Goal: Information Seeking & Learning: Find specific fact

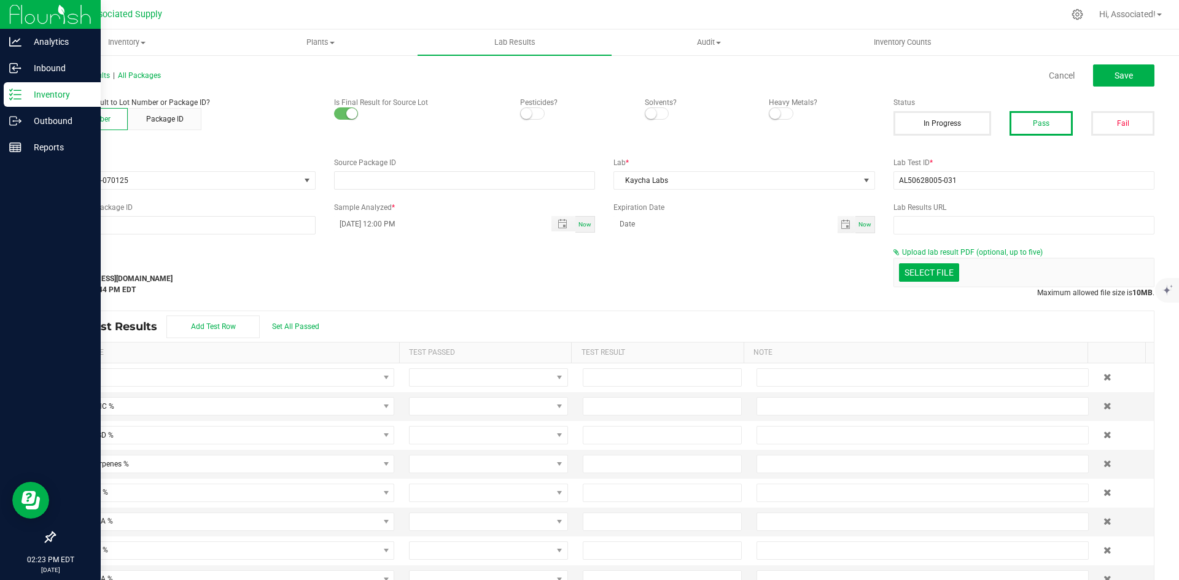
click at [18, 96] on icon at bounding box center [15, 94] width 12 height 12
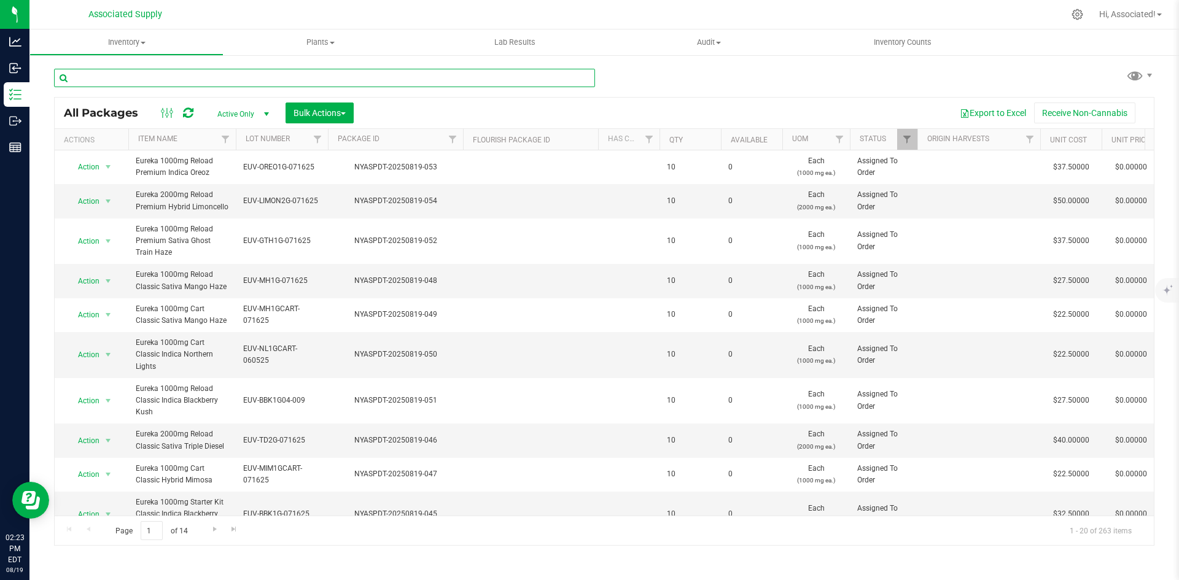
click at [170, 78] on input "text" at bounding box center [324, 78] width 541 height 18
paste input "EUV-LR-GTH1G04- 009"
type input "EUV-LR-GTH1G04- 009"
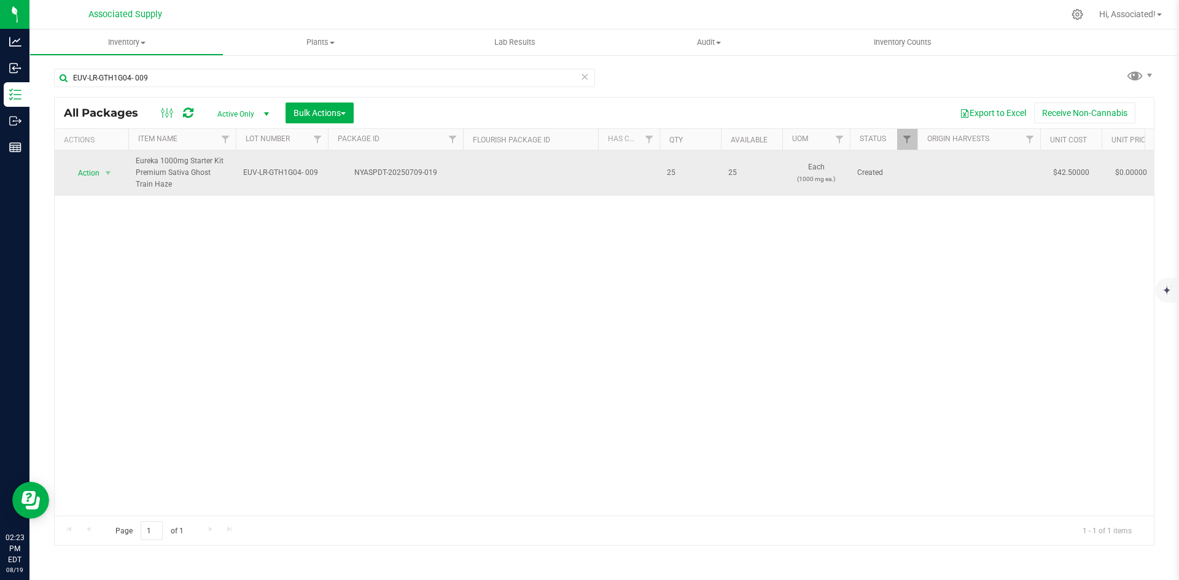
click at [290, 174] on span "EUV-LR-GTH1G04- 009" at bounding box center [281, 173] width 77 height 12
click at [303, 173] on input "EUV-LR-GTH1G04- 009" at bounding box center [279, 172] width 88 height 19
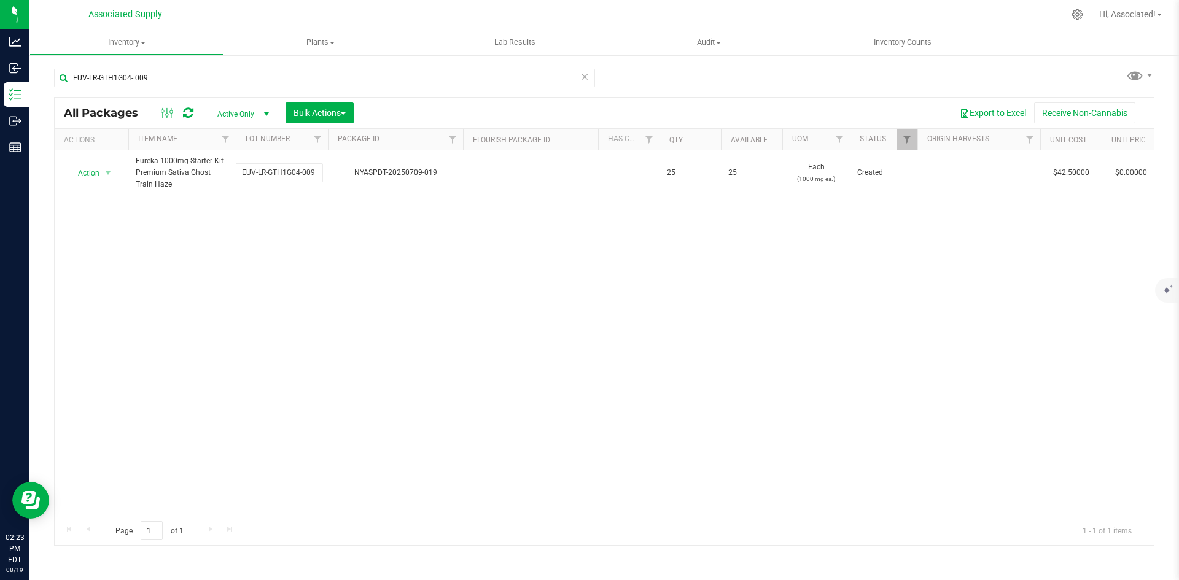
type input "EUV-LR-GTH1G04-009"
click at [429, 324] on div "All Packages Active Only Active Only Lab Samples Locked All Bulk Actions Add to…" at bounding box center [604, 321] width 1100 height 449
click at [281, 340] on div "Action Action Adjust qty Create package Edit attributes Global inventory Locate…" at bounding box center [604, 332] width 1099 height 365
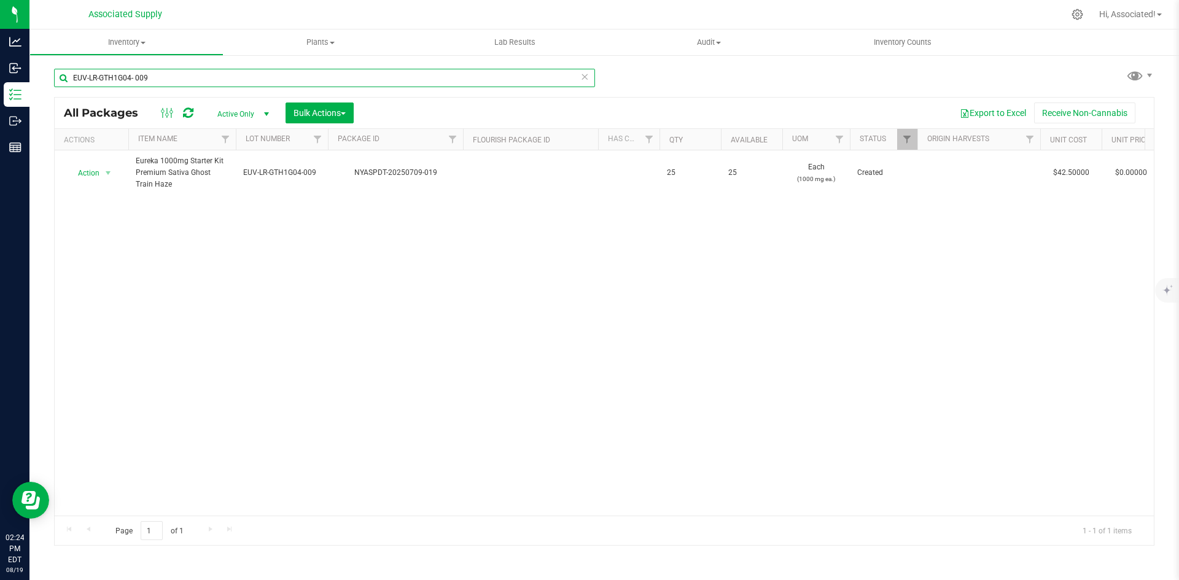
click at [137, 75] on input "EUV-LR-GTH1G04- 009" at bounding box center [324, 78] width 541 height 18
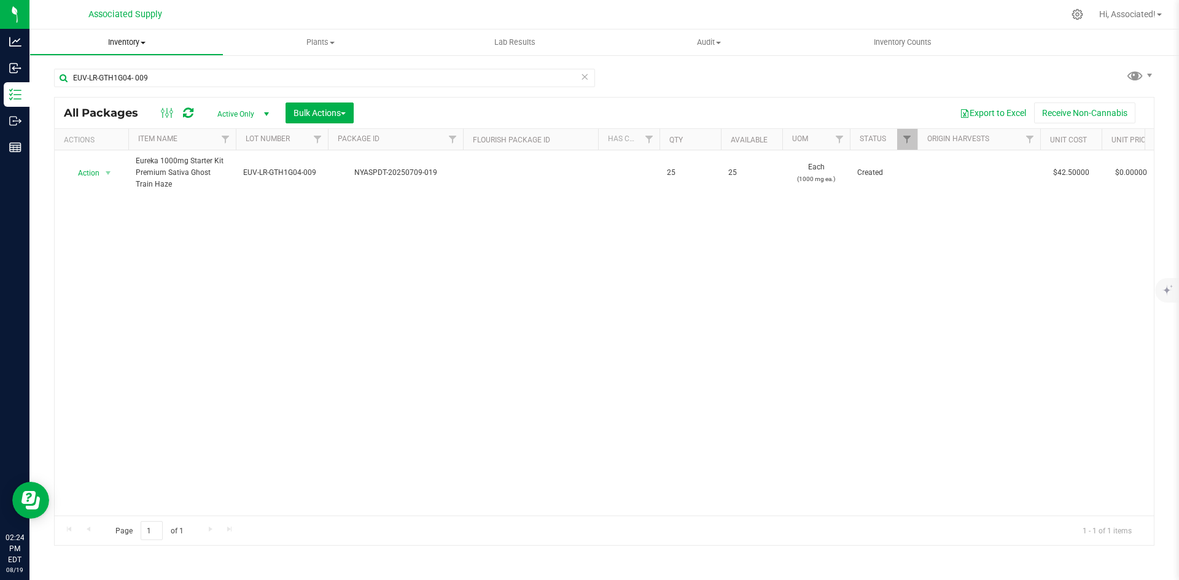
click at [139, 38] on span "Inventory" at bounding box center [126, 42] width 193 height 11
click at [103, 85] on span "All inventory" at bounding box center [70, 88] width 83 height 10
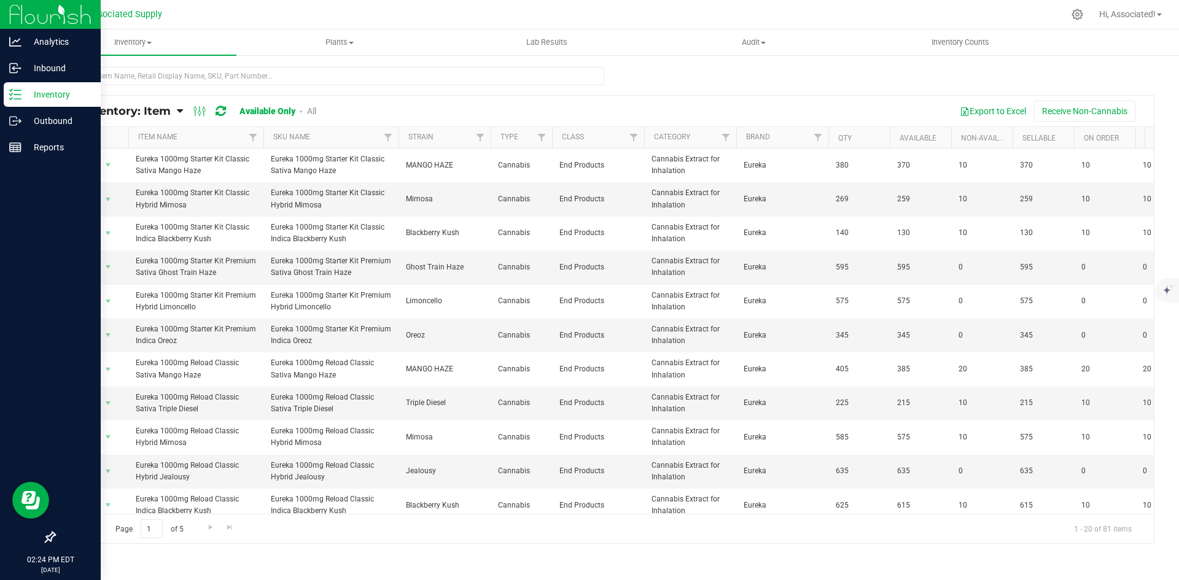
click at [21, 95] on line at bounding box center [17, 95] width 7 height 0
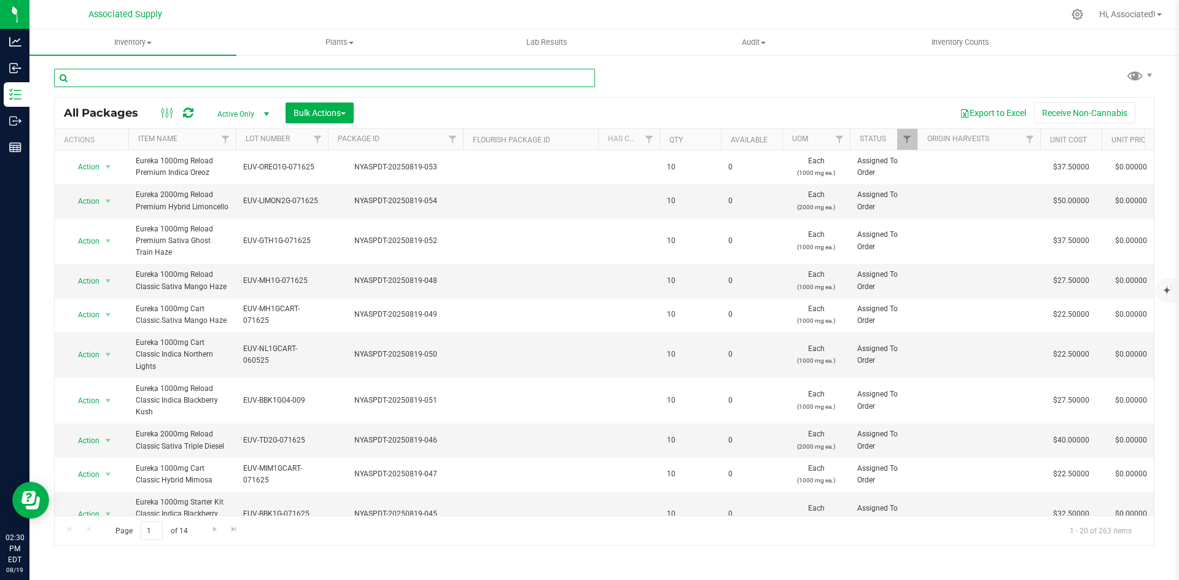
click at [144, 72] on input "text" at bounding box center [324, 78] width 541 height 18
paste input "EUV-MIM1GCART- 071625"
type input "EUV-MIM1GCART- 071625"
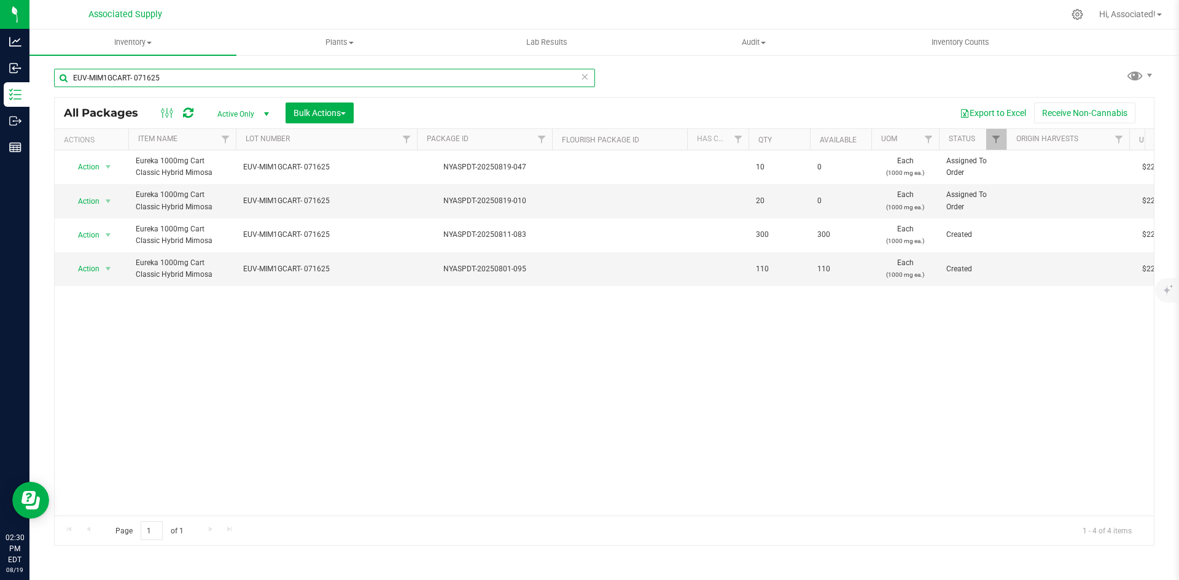
drag, startPoint x: 327, startPoint y: 140, endPoint x: 420, endPoint y: 139, distance: 92.7
click at [420, 139] on div "Actions Item Name Lot Number Package ID Flourish Package ID Has COA Qty Availab…" at bounding box center [600, 139] width 1090 height 21
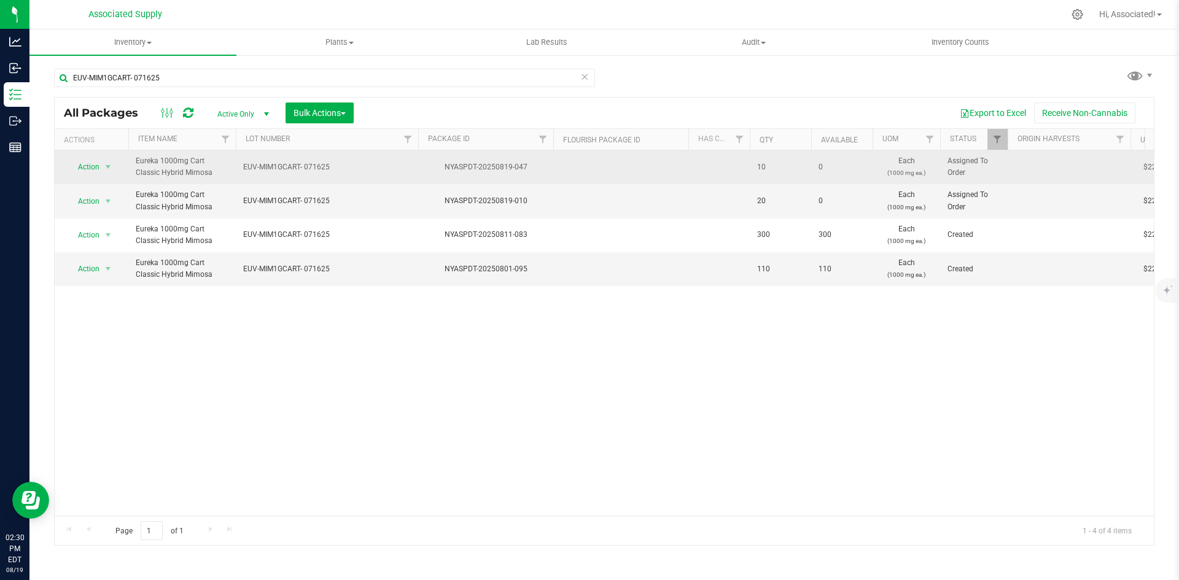
click at [316, 168] on span "EUV-MIM1GCART- 071625" at bounding box center [327, 167] width 168 height 12
click at [303, 166] on input "EUV-MIM1GCART- 071625" at bounding box center [324, 167] width 178 height 19
type input "EUV-MIM1GCART-071625"
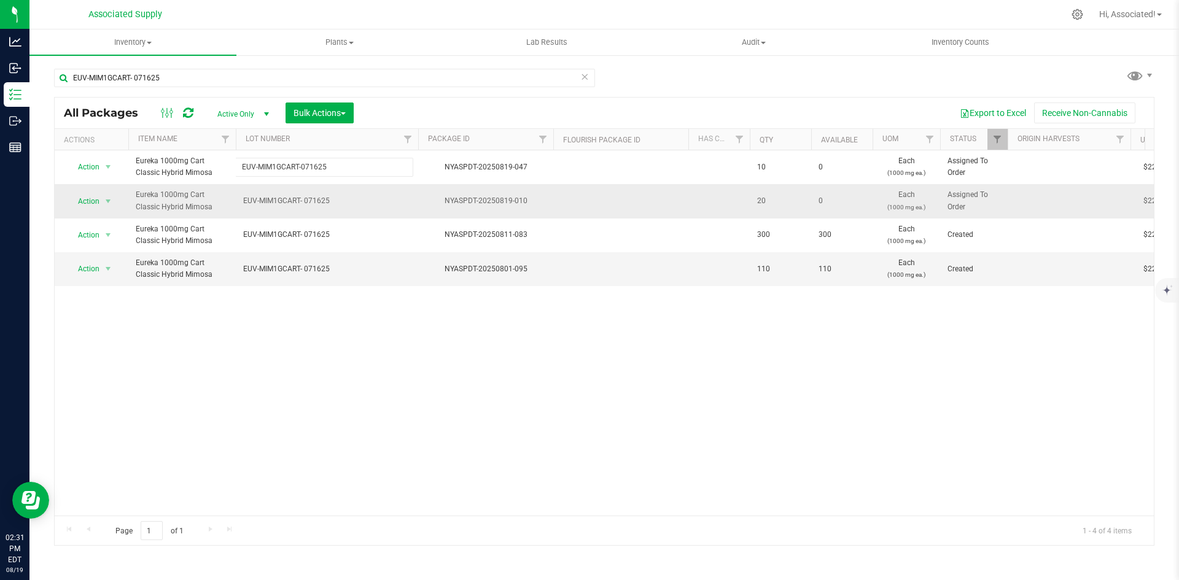
click at [315, 200] on div "All Packages Active Only Active Only Lab Samples Locked All Bulk Actions Add to…" at bounding box center [604, 321] width 1100 height 449
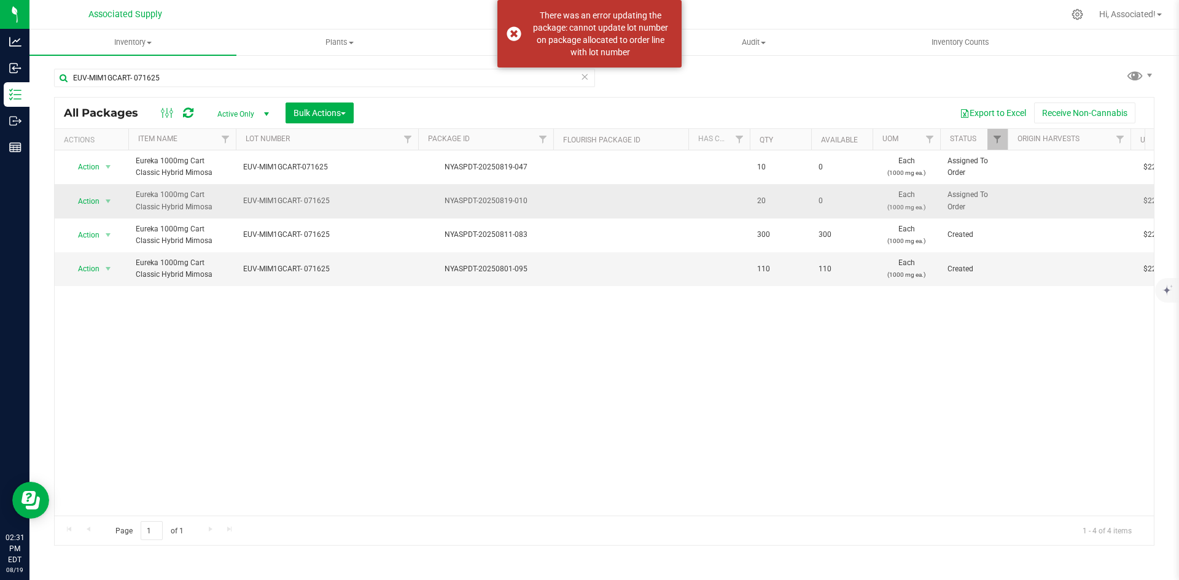
click at [305, 200] on span "EUV-MIM1GCART- 071625" at bounding box center [327, 201] width 168 height 12
click at [303, 200] on input "EUV-MIM1GCART- 071625" at bounding box center [324, 201] width 178 height 19
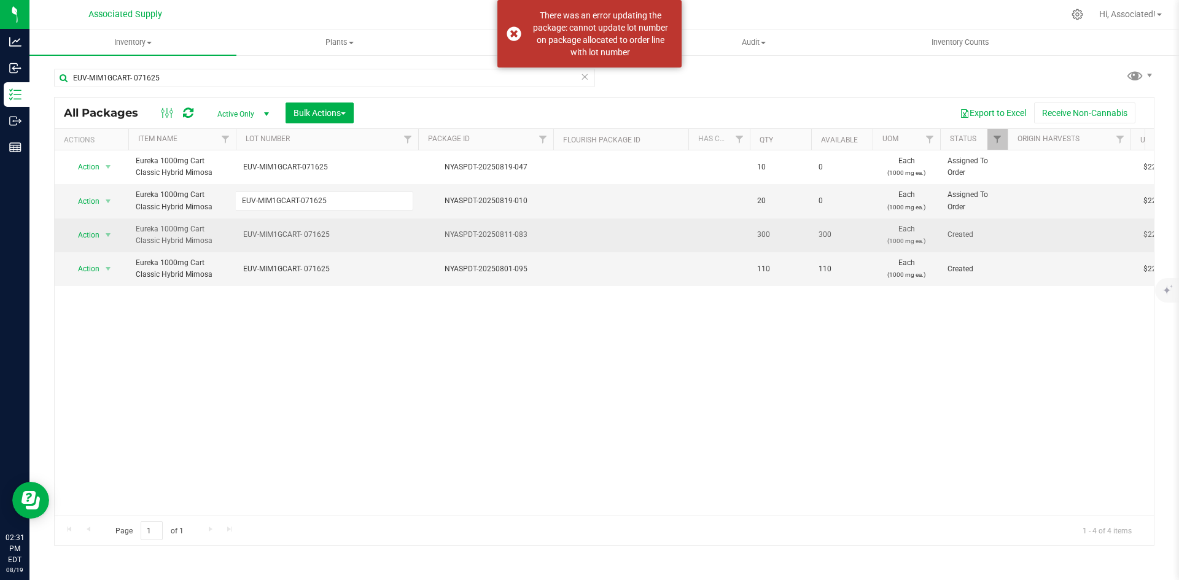
type input "EUV-MIM1GCART-071625"
click at [319, 232] on div "All Packages Active Only Active Only Lab Samples Locked All Bulk Actions Add to…" at bounding box center [604, 321] width 1100 height 449
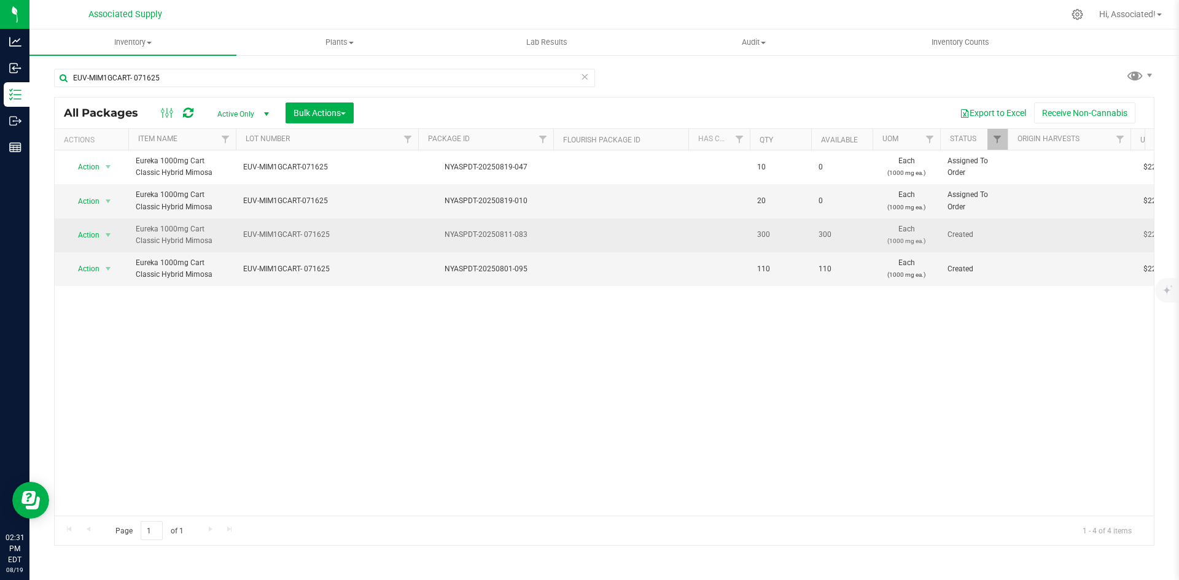
click at [306, 233] on span "EUV-MIM1GCART- 071625" at bounding box center [327, 235] width 168 height 12
click at [304, 235] on input "EUV-MIM1GCART- 071625" at bounding box center [324, 234] width 178 height 19
type input "EUV-MIM1GCART-071625"
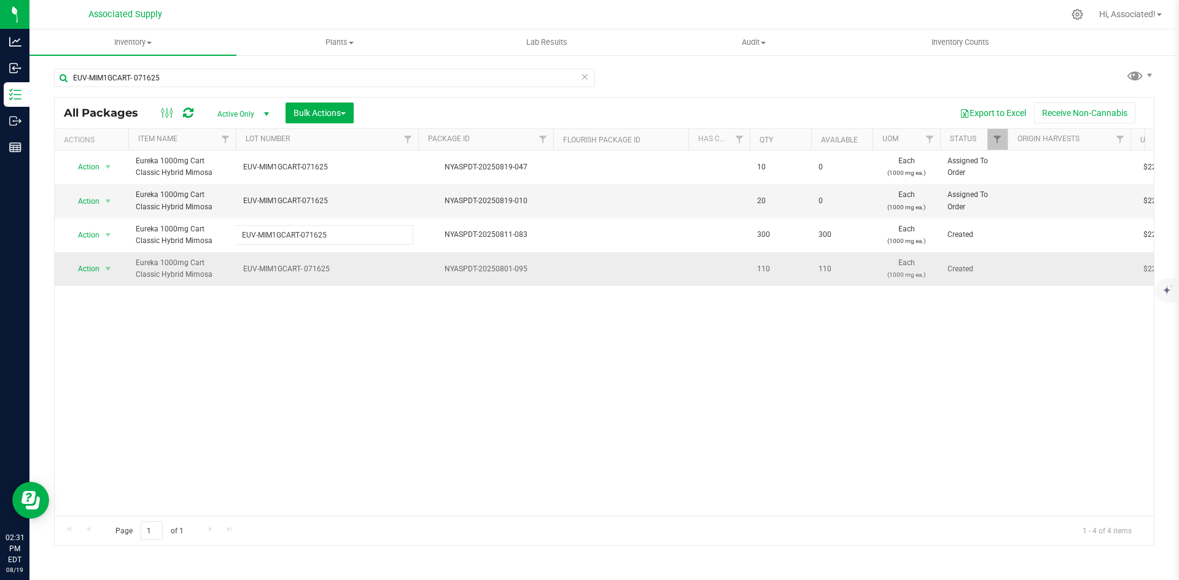
click at [328, 261] on div "All Packages Active Only Active Only Lab Samples Locked All Bulk Actions Add to…" at bounding box center [604, 321] width 1100 height 449
click at [306, 269] on span "EUV-MIM1GCART- 071625" at bounding box center [327, 269] width 168 height 12
click at [304, 269] on input "EUV-MIM1GCART- 071625" at bounding box center [324, 269] width 178 height 19
type input "EUV-MIM1GCART-071625"
click at [327, 298] on div "All Packages Active Only Active Only Lab Samples Locked All Bulk Actions Add to…" at bounding box center [604, 321] width 1100 height 449
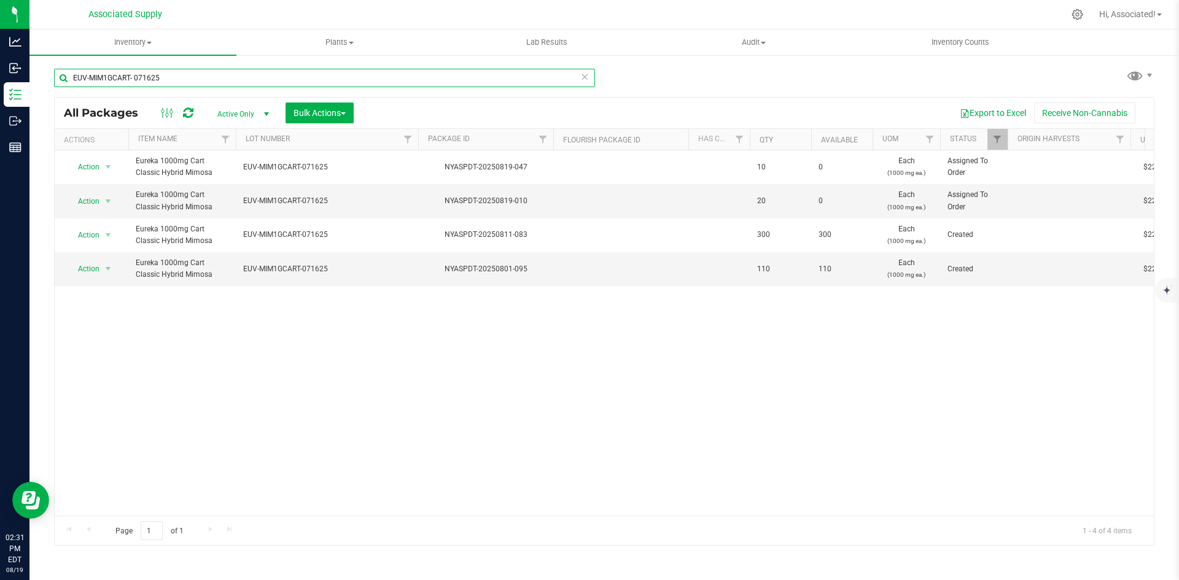
click at [136, 77] on input "EUV-MIM1GCART- 071625" at bounding box center [324, 78] width 541 height 18
click at [201, 76] on input "EUV-MIM1GCART-071625" at bounding box center [324, 78] width 541 height 18
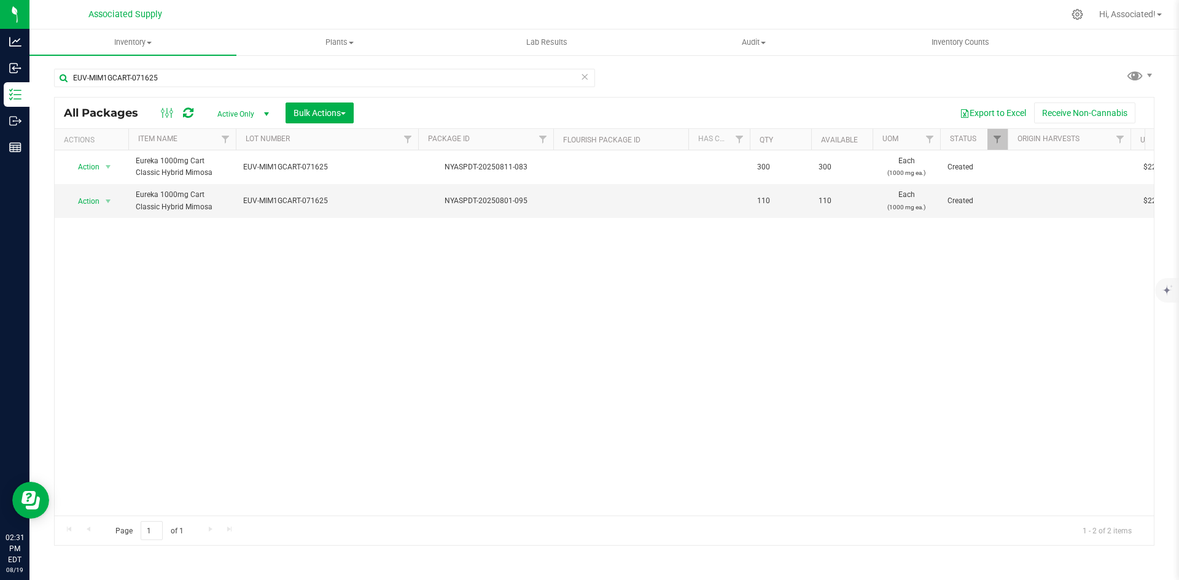
click at [404, 374] on div "Action Action Adjust qty Create package Edit attributes Global inventory Locate…" at bounding box center [604, 332] width 1099 height 365
click at [297, 344] on div "Action Action Adjust qty Create package Edit attributes Global inventory Locate…" at bounding box center [604, 332] width 1099 height 365
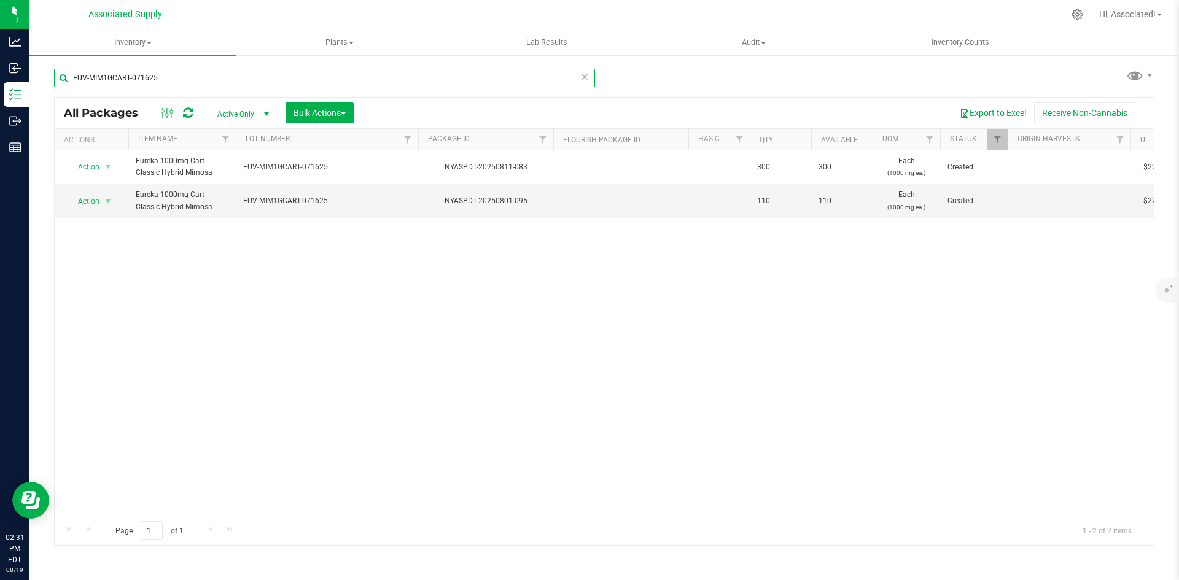
click at [131, 79] on input "EUV-MIM1GCART-071625" at bounding box center [324, 78] width 541 height 18
type input "EUV-MIM1GCART- 071625"
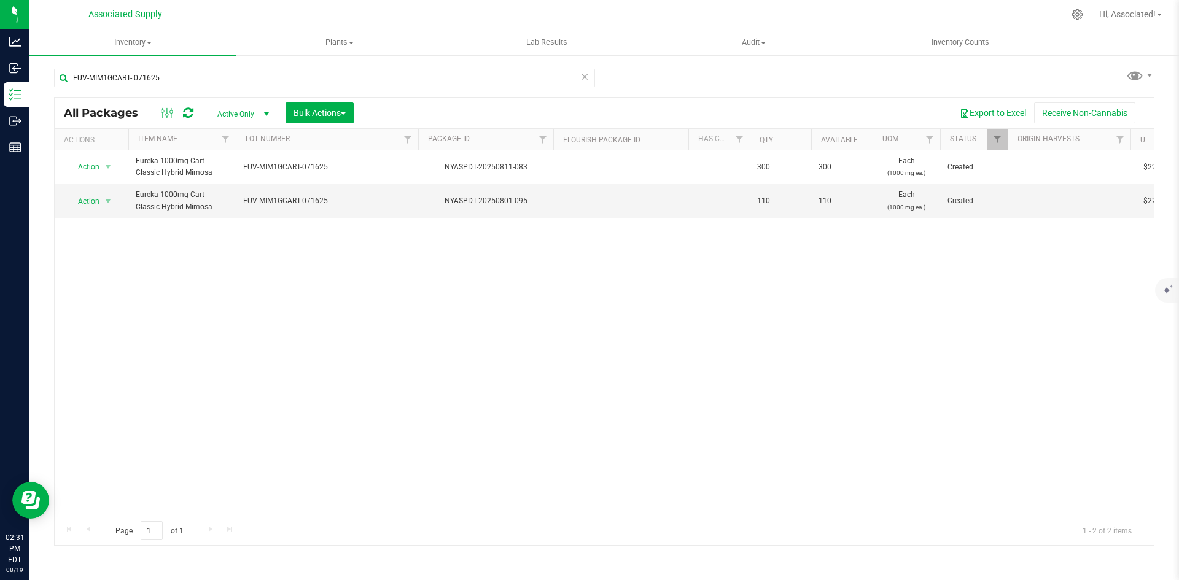
click at [282, 341] on div "Action Action Adjust qty Create package Edit attributes Global inventory Locate…" at bounding box center [604, 332] width 1099 height 365
click at [381, 401] on div "Action Action Edit attributes Global inventory Locate package Package audit log…" at bounding box center [604, 332] width 1099 height 365
click at [528, 328] on div "Action Action Edit attributes Global inventory Locate package Package audit log…" at bounding box center [604, 332] width 1099 height 365
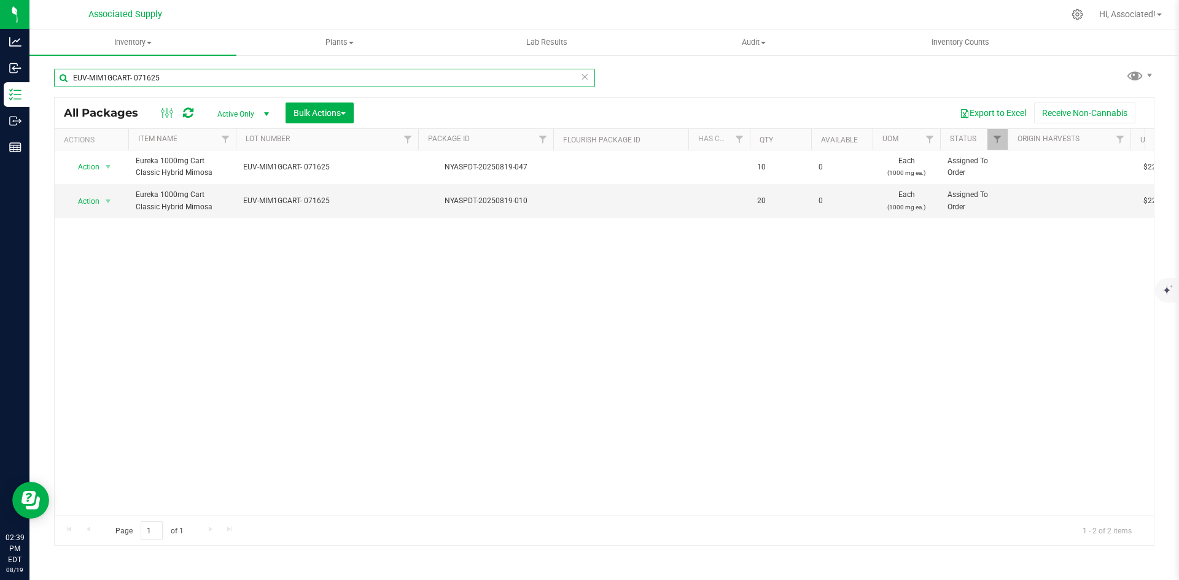
click at [192, 77] on input "EUV-MIM1GCART- 071625" at bounding box center [324, 78] width 541 height 18
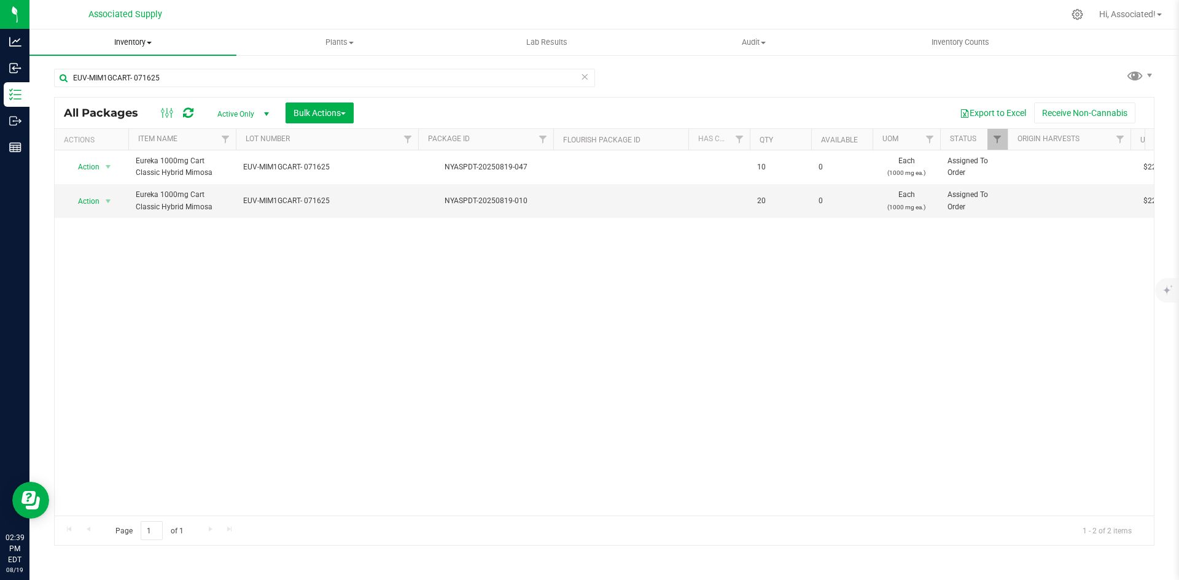
click at [150, 44] on span "Inventory" at bounding box center [132, 42] width 207 height 11
click at [104, 74] on span "All packages" at bounding box center [71, 74] width 84 height 10
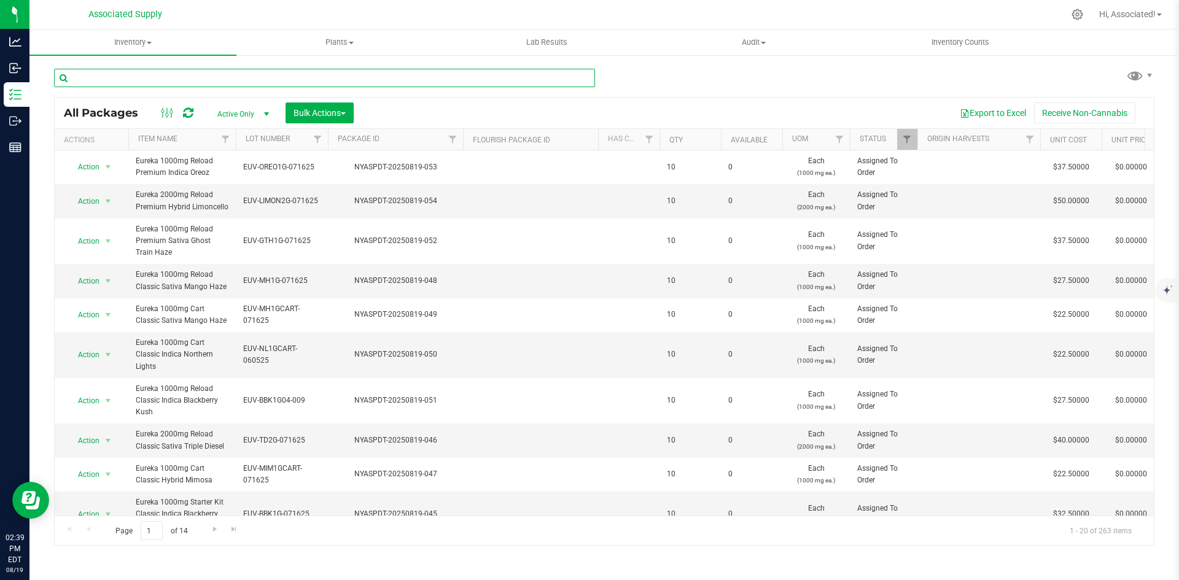
click at [244, 78] on input "text" at bounding box center [324, 78] width 541 height 18
paste input "EUV-NL1GCART- 060525"
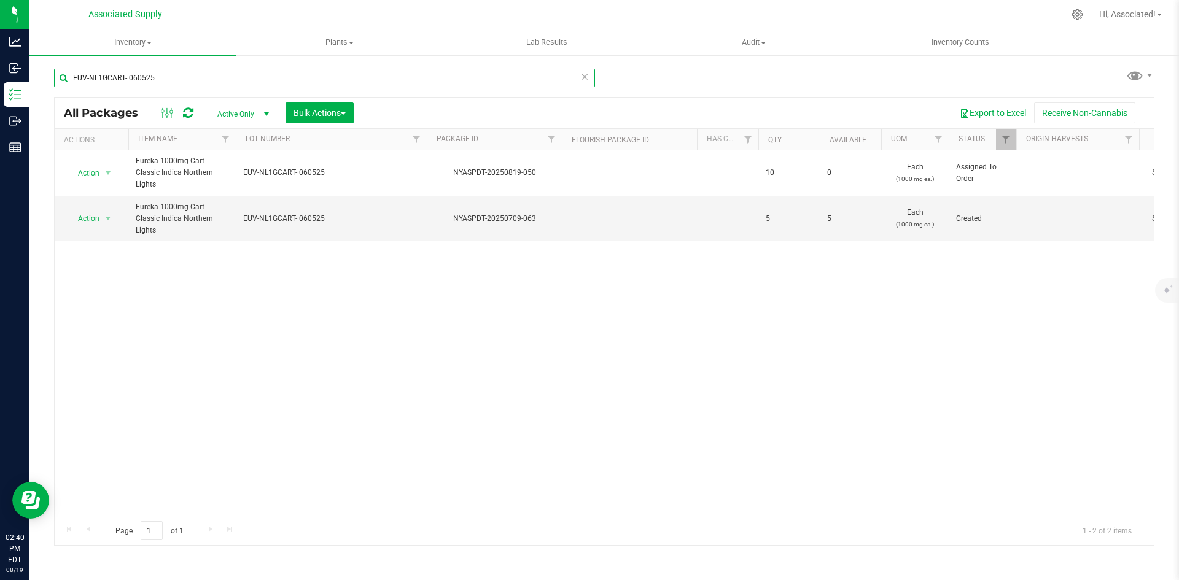
drag, startPoint x: 327, startPoint y: 140, endPoint x: 429, endPoint y: 140, distance: 101.9
click at [429, 140] on div "Actions Item Name Lot Number Package ID Flourish Package ID Has COA Qty Availab…" at bounding box center [600, 139] width 1090 height 21
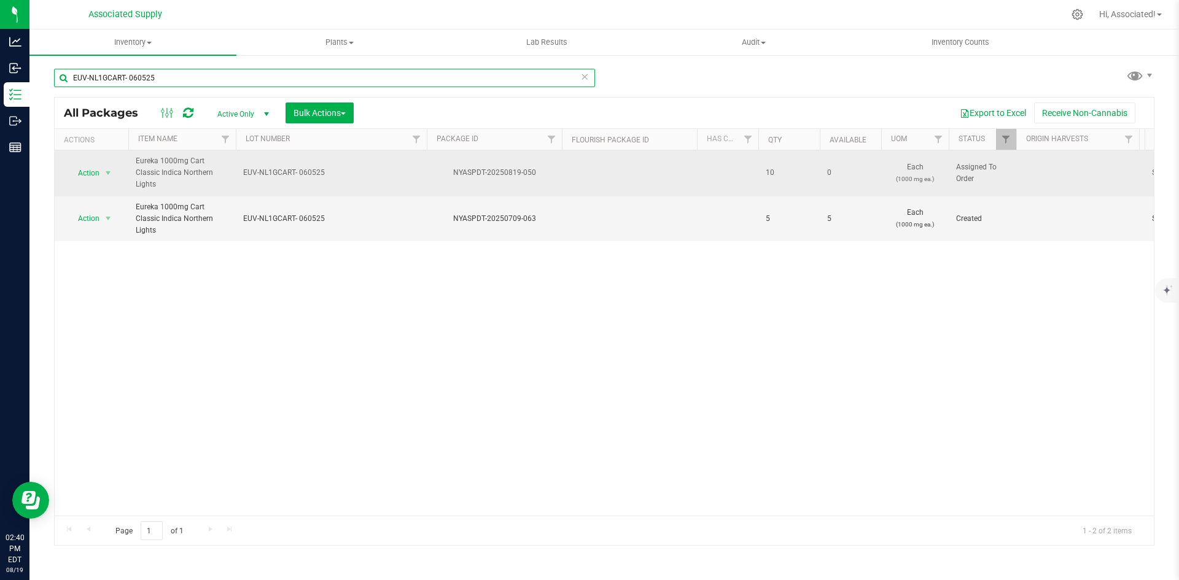
type input "EUV-NL1GCART- 060525"
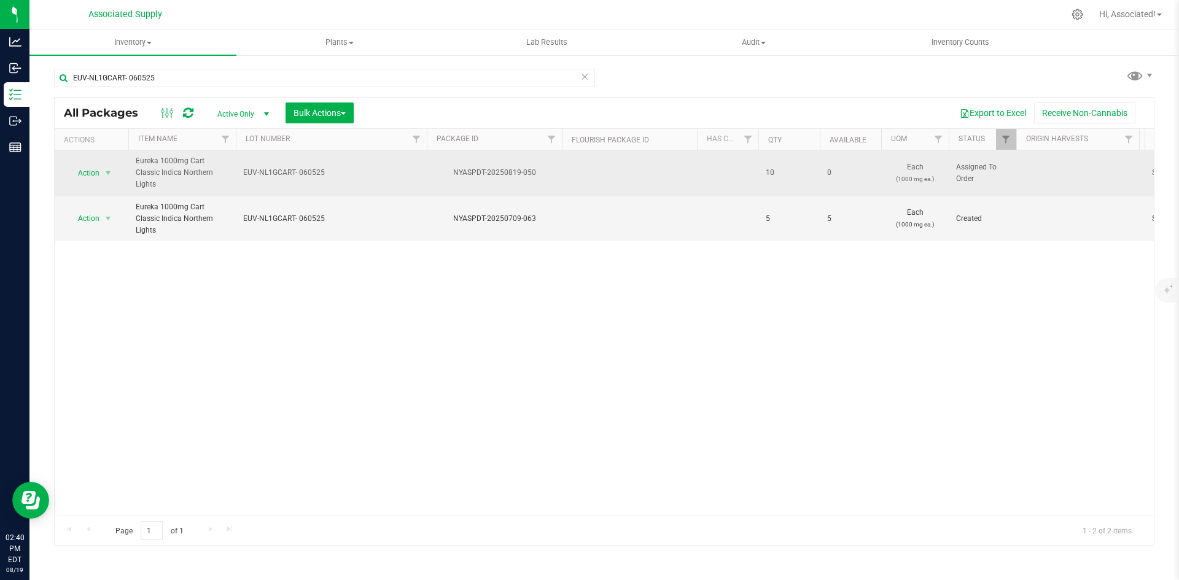
click at [302, 167] on span "EUV-NL1GCART- 060525" at bounding box center [331, 173] width 176 height 12
click at [306, 213] on span "EUV-NL1GCART- 060525" at bounding box center [331, 219] width 176 height 12
click at [298, 209] on input "EUV-NL1GCART- 060525" at bounding box center [328, 218] width 187 height 19
type input "EUV-NL1GCART-060525"
click at [413, 320] on div "All Packages Active Only Active Only Lab Samples Locked All Bulk Actions Add to…" at bounding box center [604, 321] width 1100 height 449
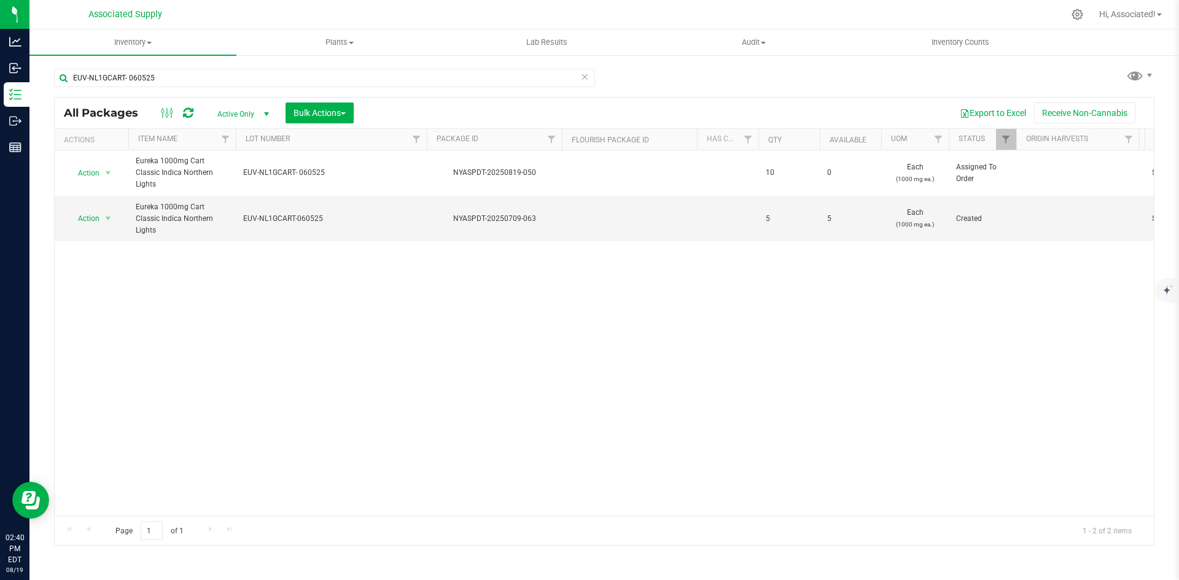
click at [413, 338] on div "Action Action Edit attributes Global inventory Locate package Package audit log…" at bounding box center [604, 332] width 1099 height 365
click at [359, 346] on div "Action Action Edit attributes Global inventory Locate package Package audit log…" at bounding box center [604, 332] width 1099 height 365
click at [362, 320] on div "Action Action Edit attributes Global inventory Locate package Package audit log…" at bounding box center [604, 332] width 1099 height 365
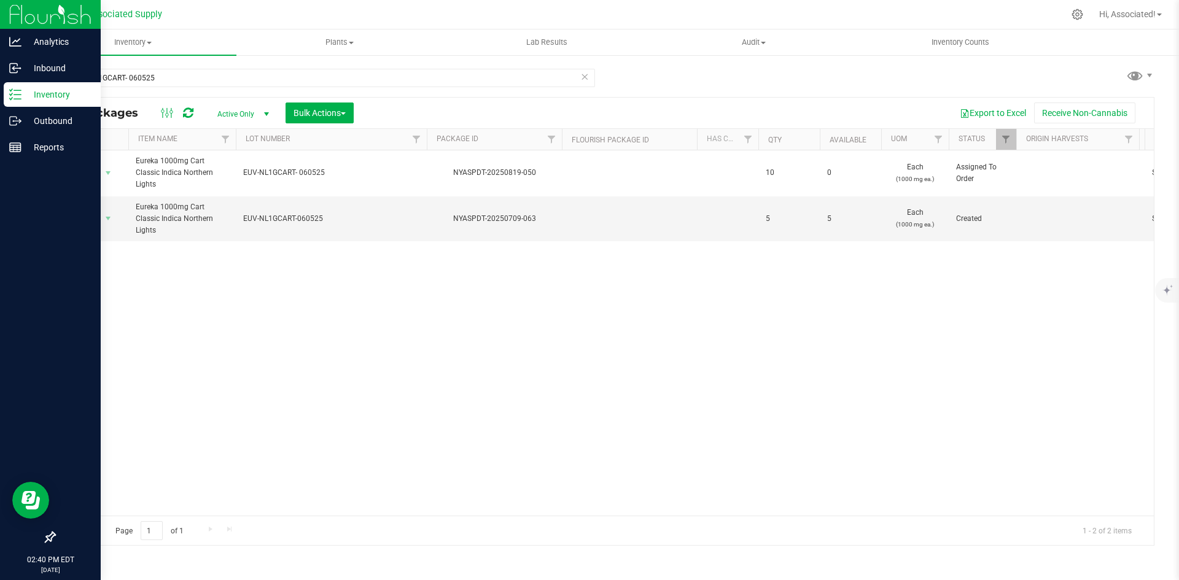
click at [28, 99] on p "Inventory" at bounding box center [58, 94] width 74 height 15
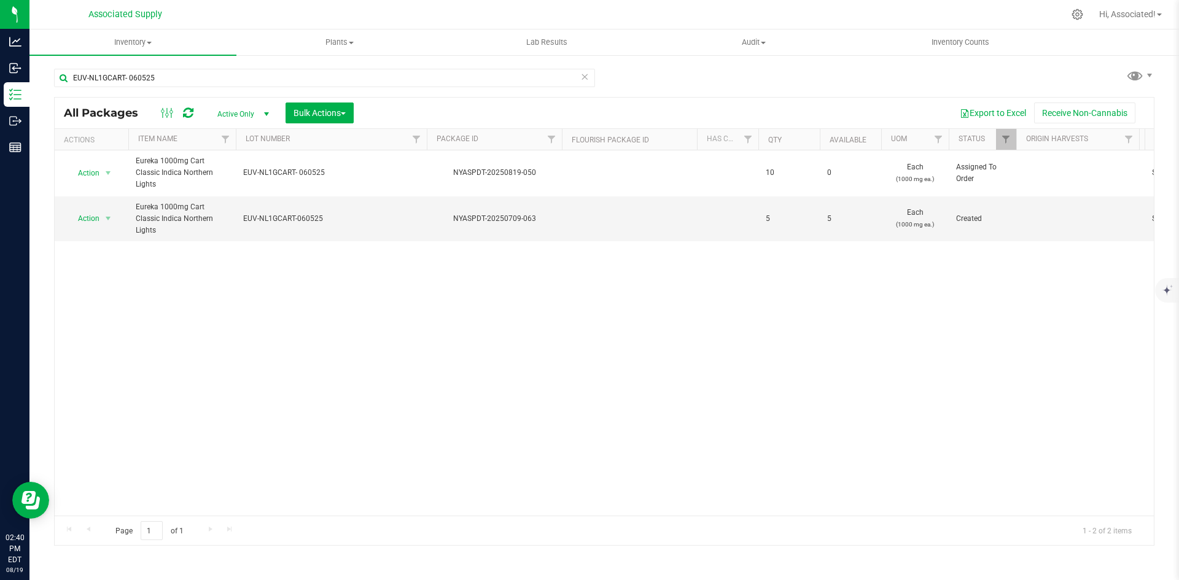
click at [292, 284] on div "Action Action Edit attributes Global inventory Locate package Package audit log…" at bounding box center [604, 332] width 1099 height 365
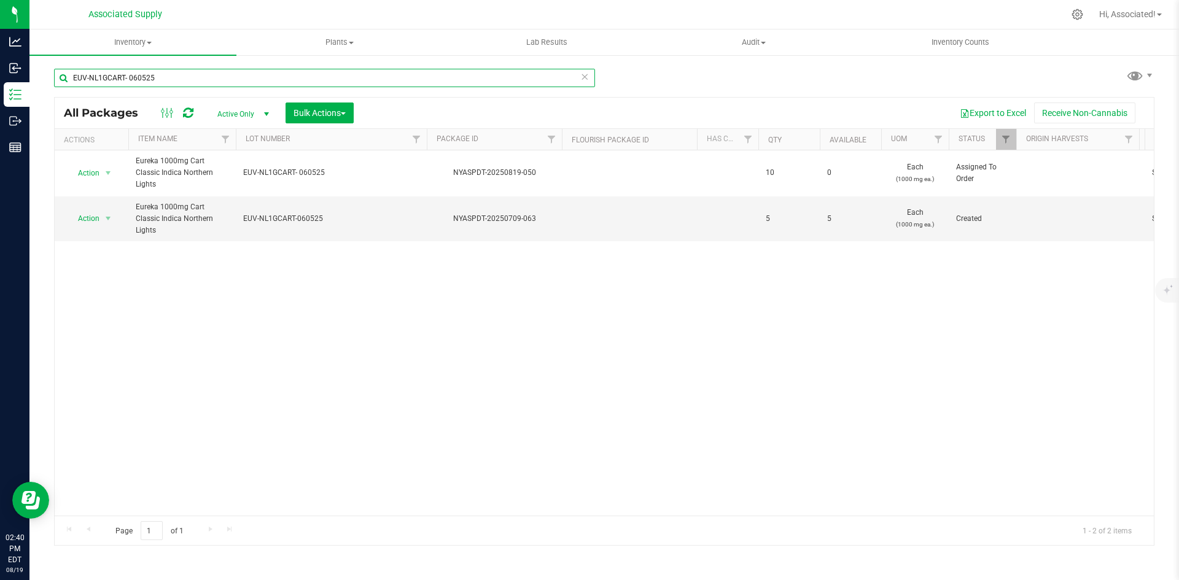
click at [174, 77] on input "EUV-NL1GCART- 060525" at bounding box center [324, 78] width 541 height 18
paste input "0716"
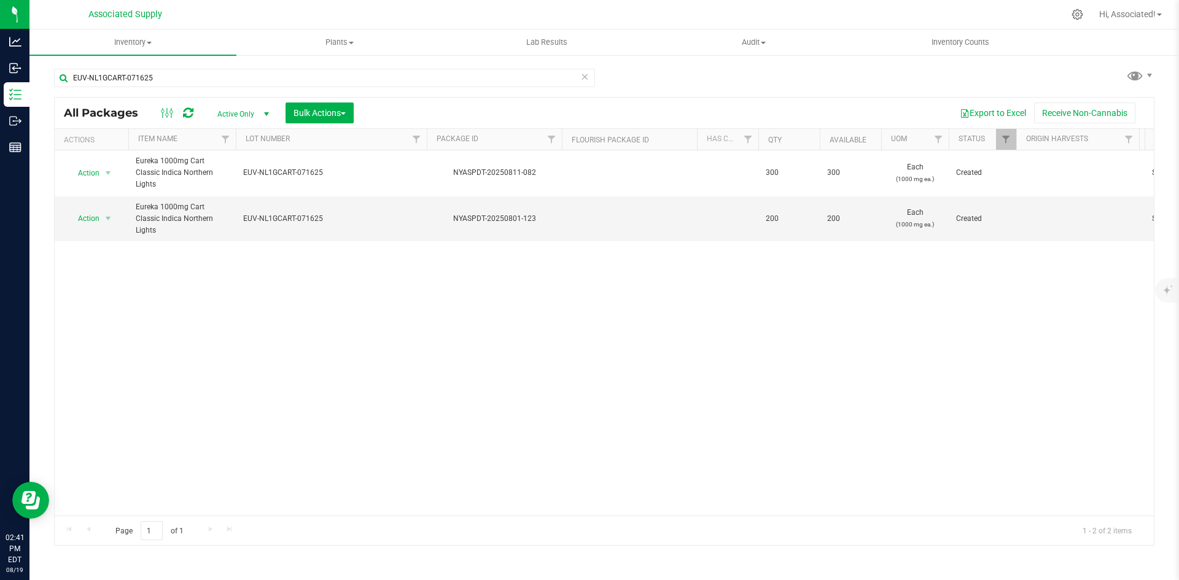
click at [388, 351] on div "Action Action Adjust qty Create package Edit attributes Global inventory Locate…" at bounding box center [604, 332] width 1099 height 365
drag, startPoint x: 148, startPoint y: 283, endPoint x: 155, endPoint y: 272, distance: 13.3
click at [148, 283] on div "Action Action Adjust qty Create package Edit attributes Global inventory Locate…" at bounding box center [604, 332] width 1099 height 365
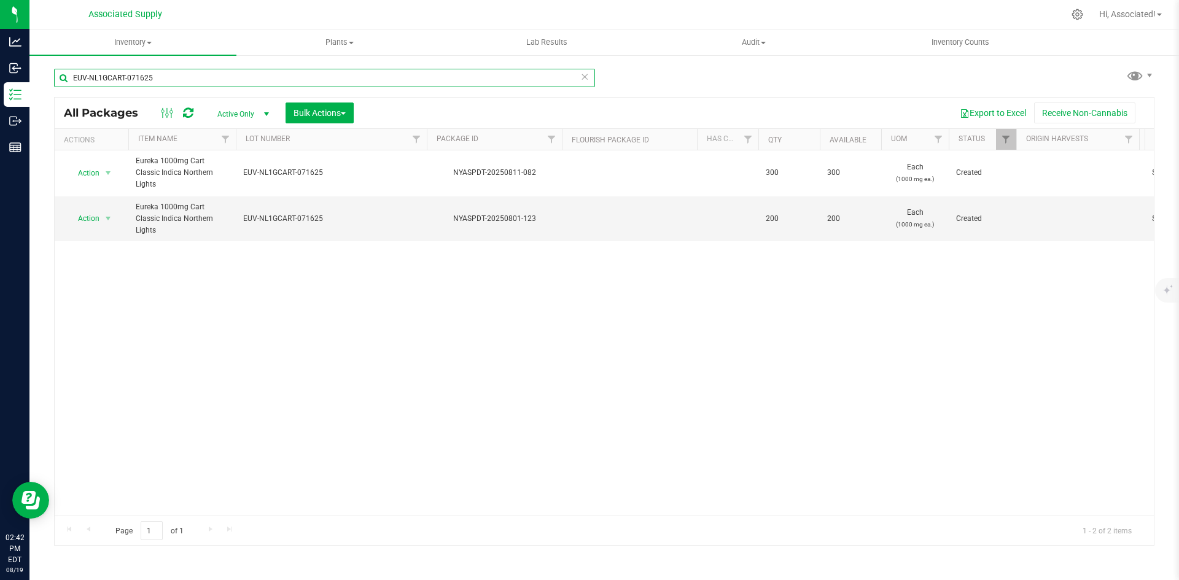
click at [182, 85] on input "EUV-NL1GCART-071625" at bounding box center [324, 78] width 541 height 18
paste input "OREO2G"
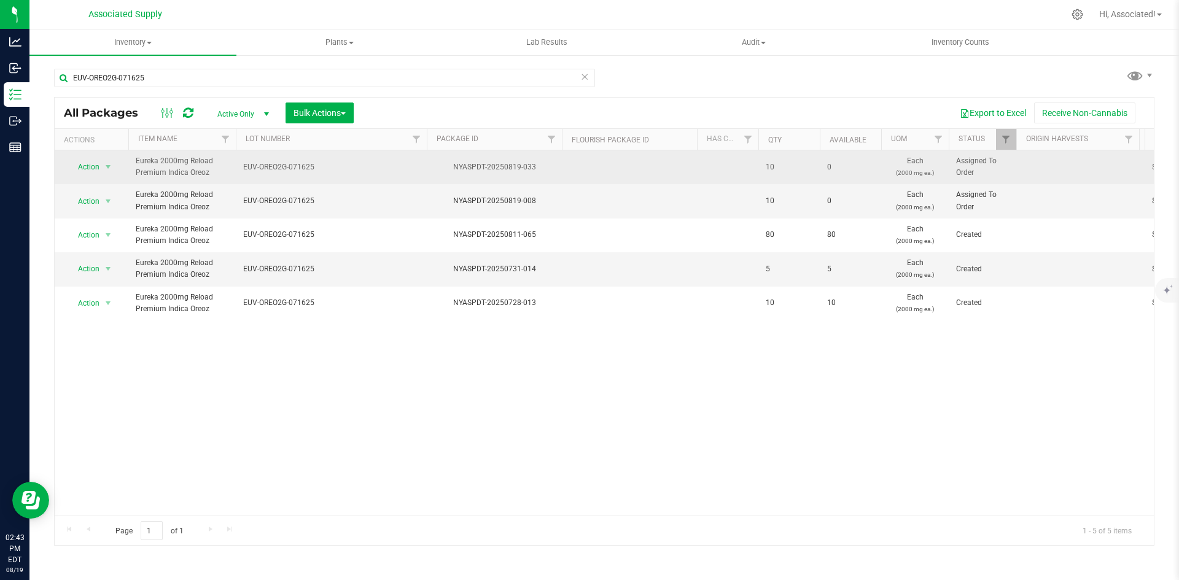
click at [197, 174] on span "Eureka 2000mg Reload Premium Indica Oreoz" at bounding box center [182, 166] width 93 height 23
copy span "Oreoz"
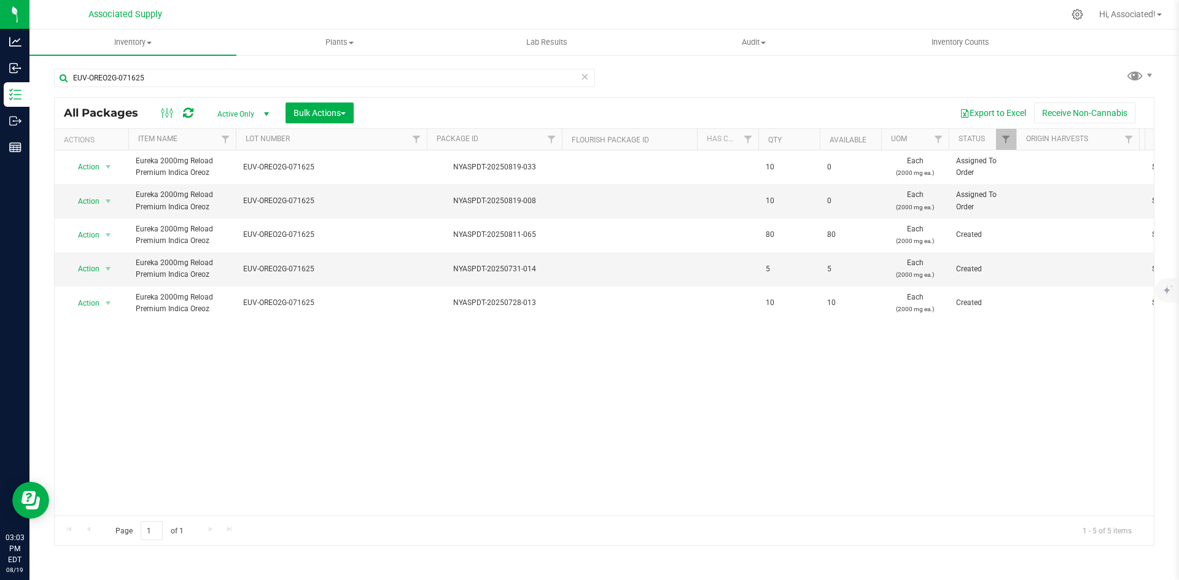
click at [385, 412] on div "Action Action Edit attributes Global inventory Locate package Package audit log…" at bounding box center [604, 332] width 1099 height 365
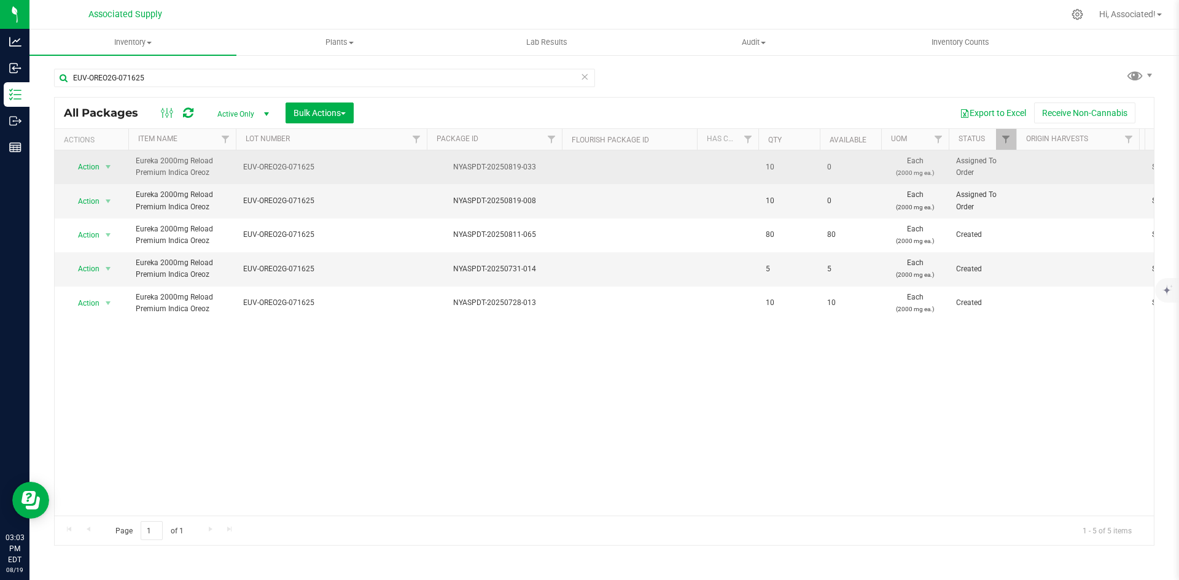
click at [198, 173] on span "Eureka 2000mg Reload Premium Indica Oreoz" at bounding box center [182, 166] width 93 height 23
copy span "Oreoz"
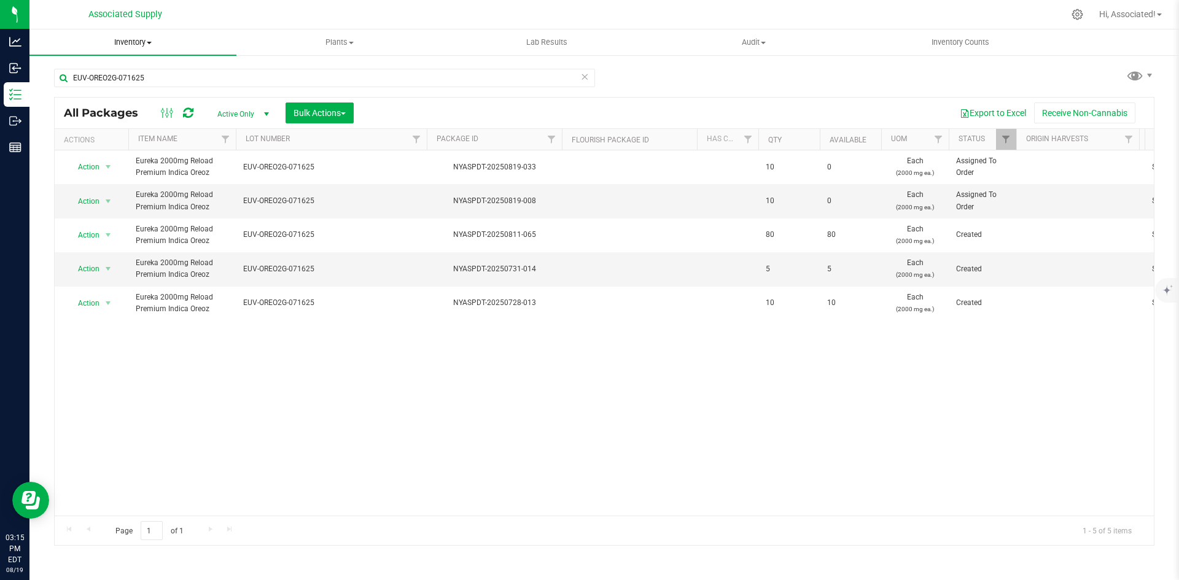
click at [147, 44] on span "Inventory" at bounding box center [132, 42] width 207 height 11
click at [459, 454] on div "Action Action Edit attributes Global inventory Locate package Package audit log…" at bounding box center [604, 332] width 1099 height 365
drag, startPoint x: 213, startPoint y: 206, endPoint x: 137, endPoint y: 192, distance: 77.4
click at [137, 192] on span "Eureka 2000mg Reload Premium Indica Oreoz" at bounding box center [182, 200] width 93 height 23
copy span "Eureka 2000mg Reload Premium Indica Oreoz"
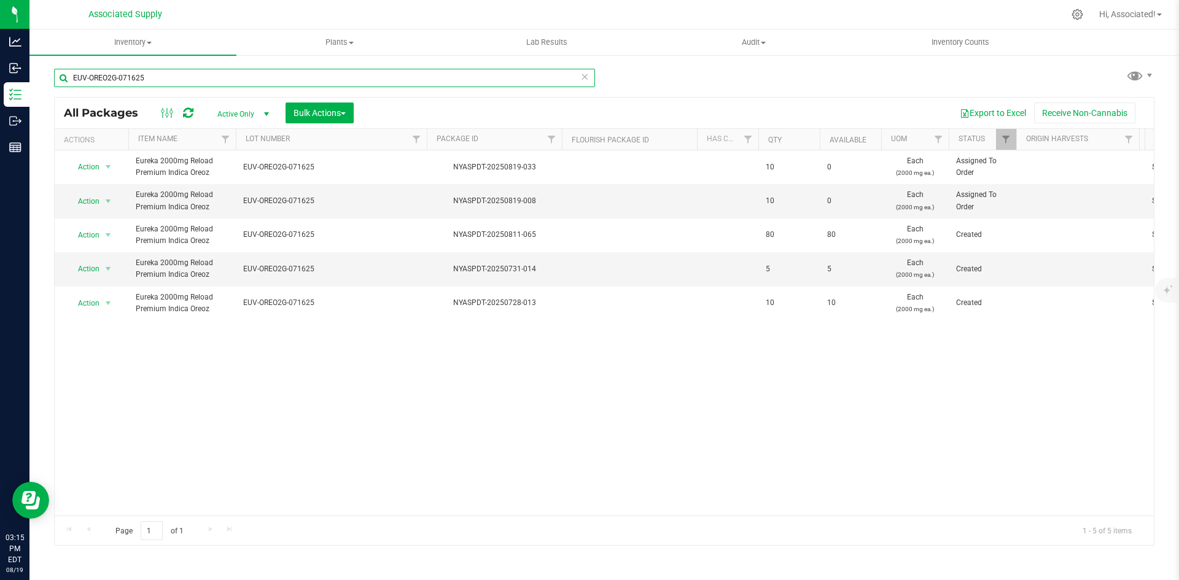
click at [158, 73] on input "EUV-OREO2G-071625" at bounding box center [324, 78] width 541 height 18
paste input "ureka 2000mg Reload Premium Indica Oreoz"
type input "Eureka 2000mg Reload Premium Indica Oreoz"
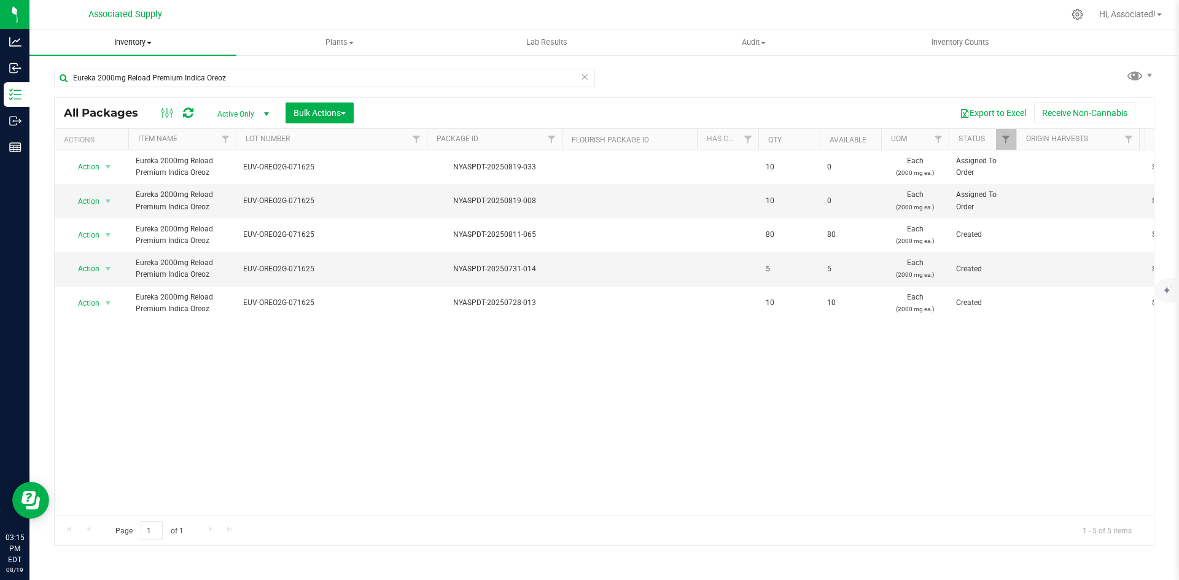
click at [145, 41] on span "Inventory" at bounding box center [132, 42] width 207 height 11
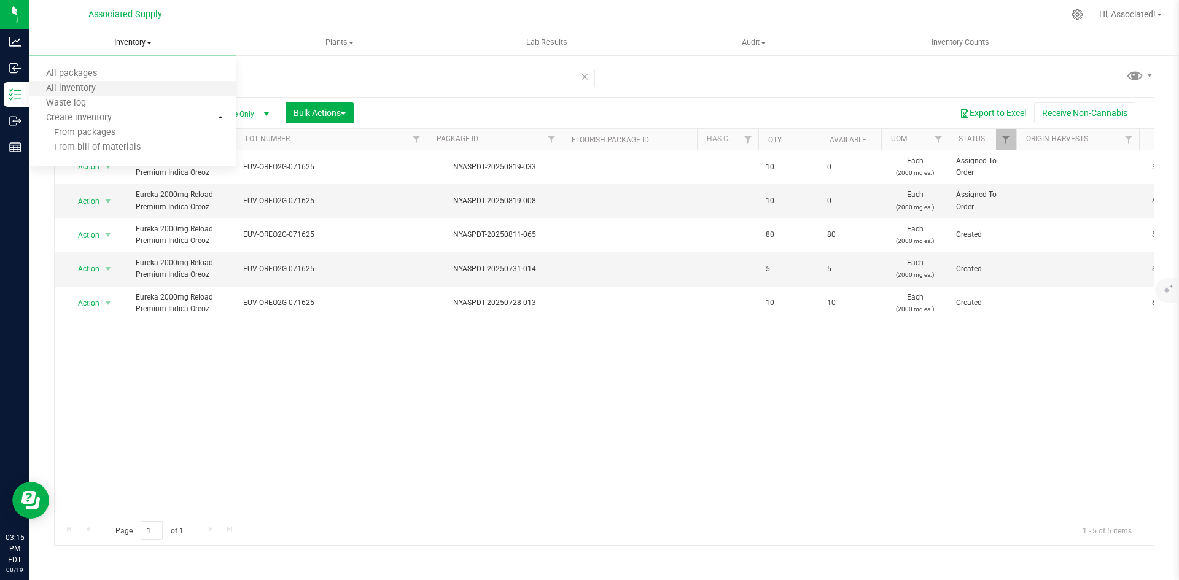
click at [128, 91] on li "All inventory" at bounding box center [132, 89] width 207 height 15
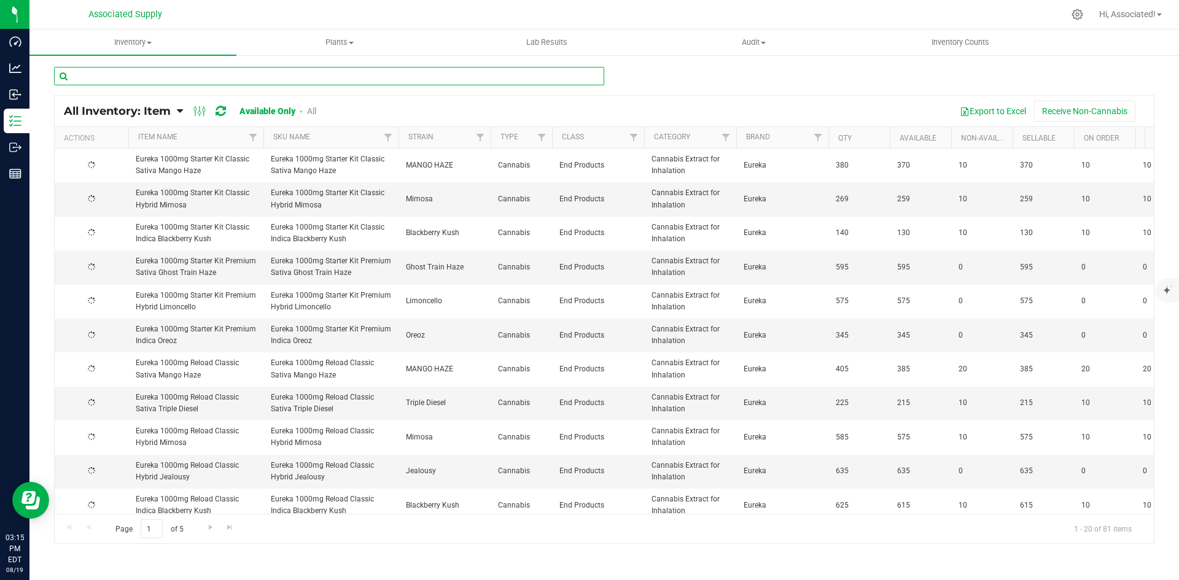
click at [198, 79] on input "text" at bounding box center [329, 76] width 550 height 18
paste input "Eureka 2000mg Reload Premium Indica Oreoz"
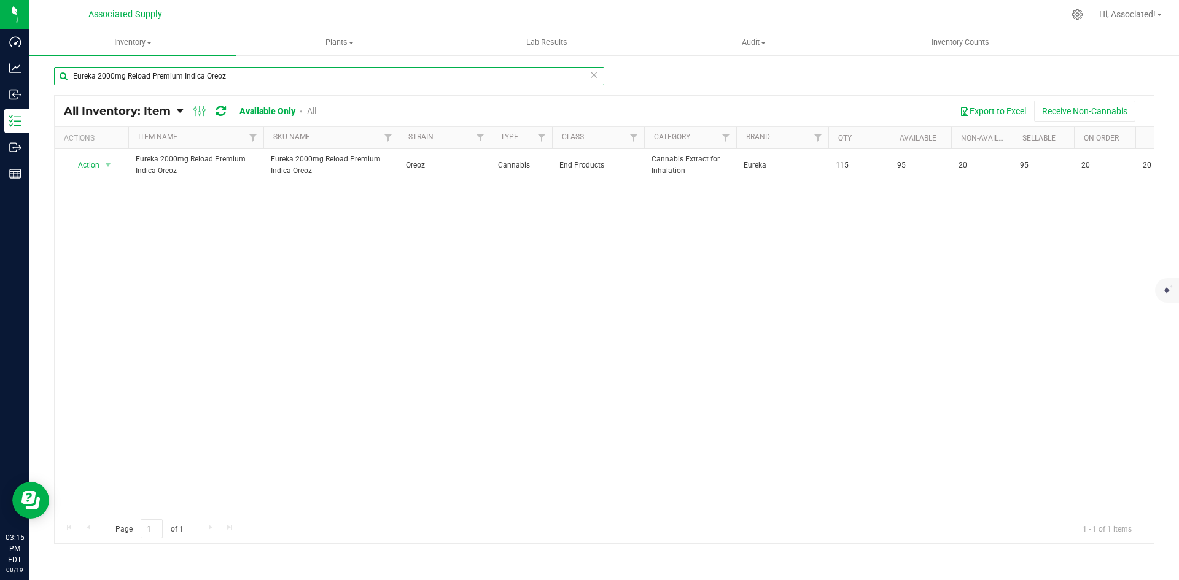
type input "Eureka 2000mg Reload Premium Indica Oreoz"
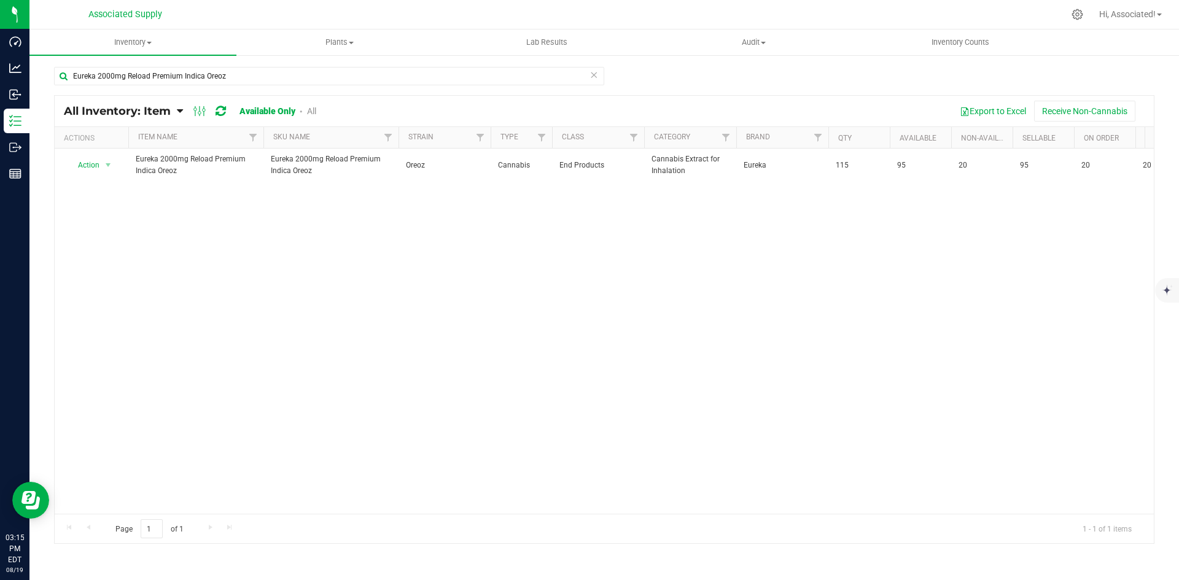
click at [876, 279] on div "Action Action Global inventory View packages Eureka 2000mg Reload Premium Indic…" at bounding box center [604, 331] width 1099 height 365
click at [432, 330] on div "Action Action Global inventory View packages Eureka 2000mg Reload Premium Indic…" at bounding box center [604, 331] width 1099 height 365
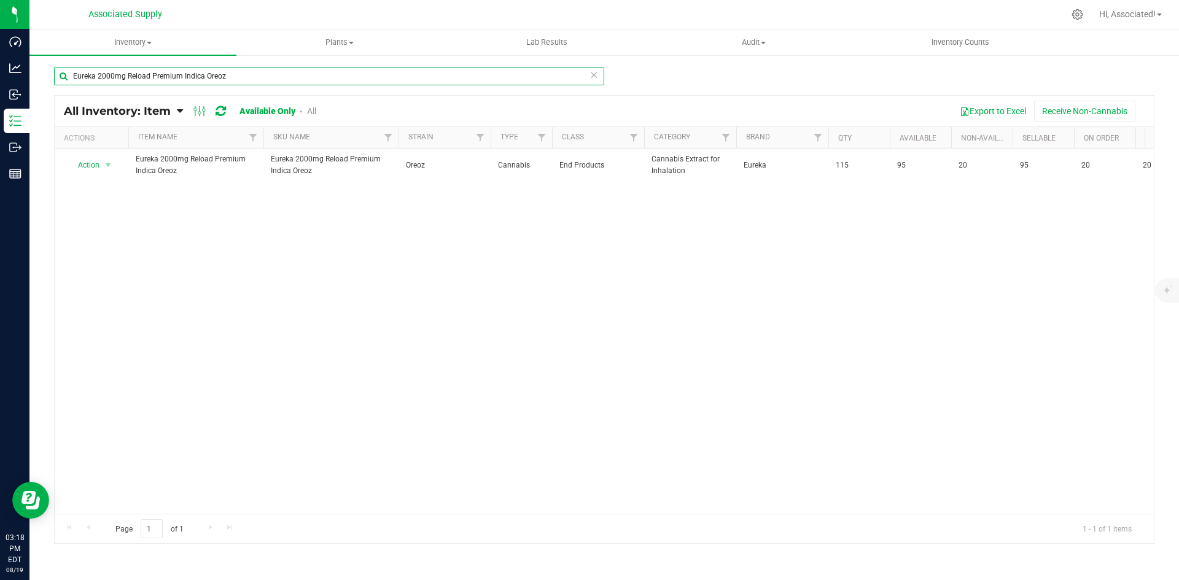
click at [270, 74] on input "Eureka 2000mg Reload Premium Indica Oreoz" at bounding box center [329, 76] width 550 height 18
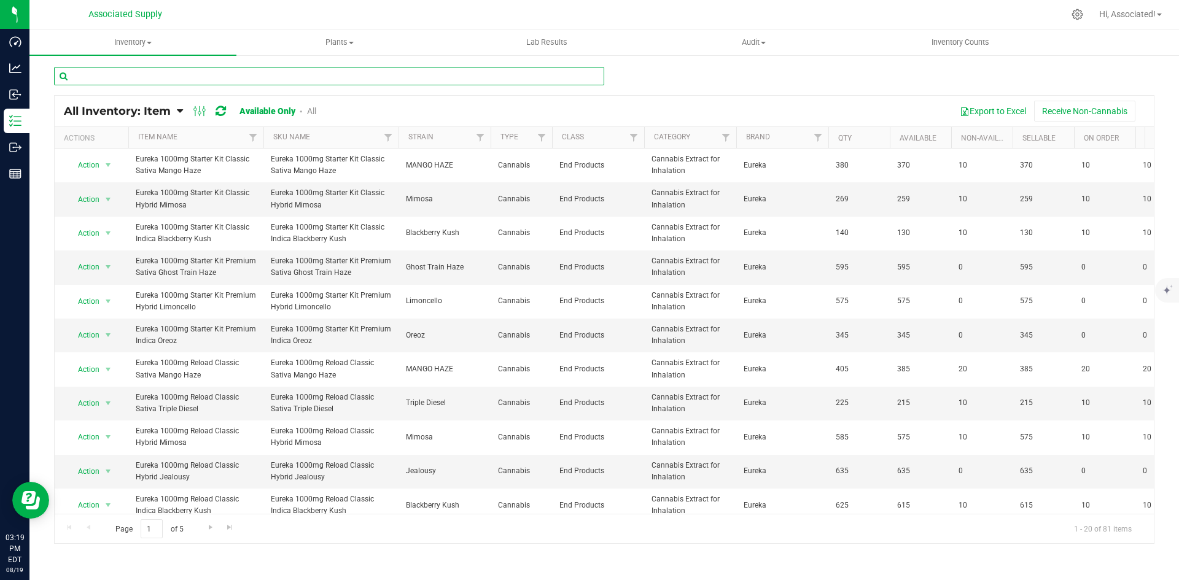
click at [187, 74] on input "text" at bounding box center [329, 76] width 550 height 18
paste input "EUV-PB1G-071625"
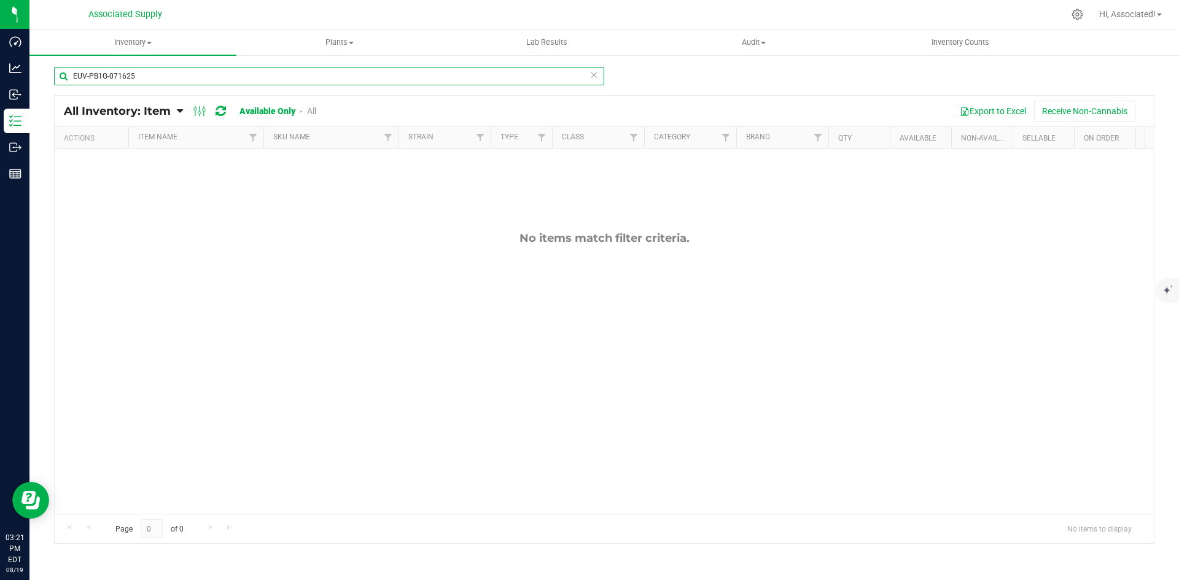
click at [142, 76] on input "EUV-PB1G-071625" at bounding box center [329, 76] width 550 height 18
click at [143, 76] on input "EUV-PB1G-071625" at bounding box center [329, 76] width 550 height 18
paste input "R-CC2G01-008"
type input "EUV-R-CC2G01-008"
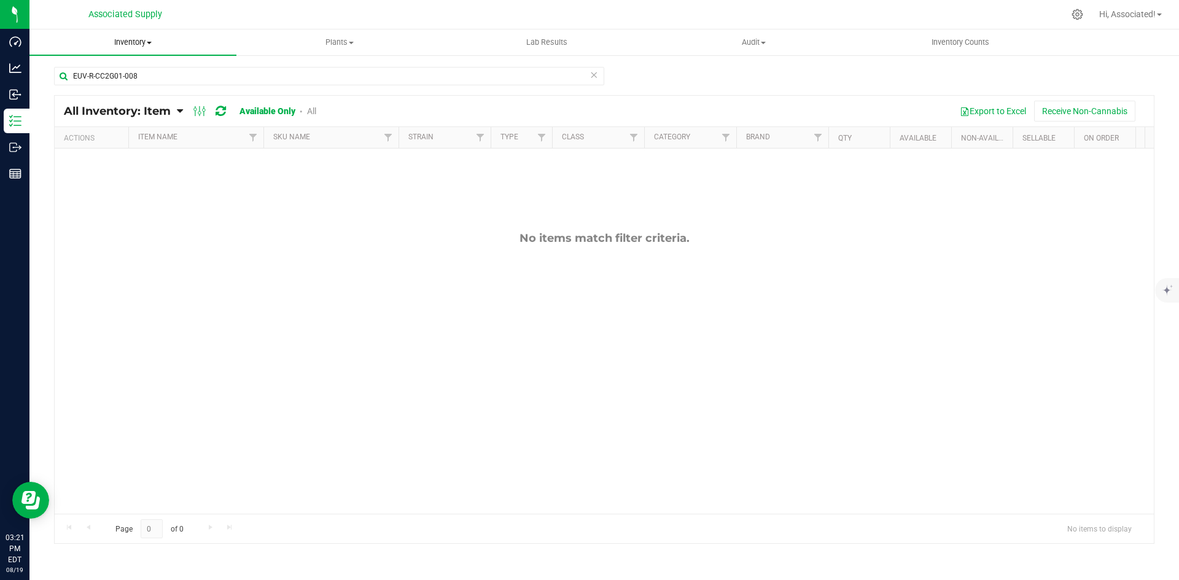
click at [153, 41] on span "Inventory" at bounding box center [132, 42] width 207 height 11
click at [112, 90] on li "All inventory" at bounding box center [132, 89] width 207 height 15
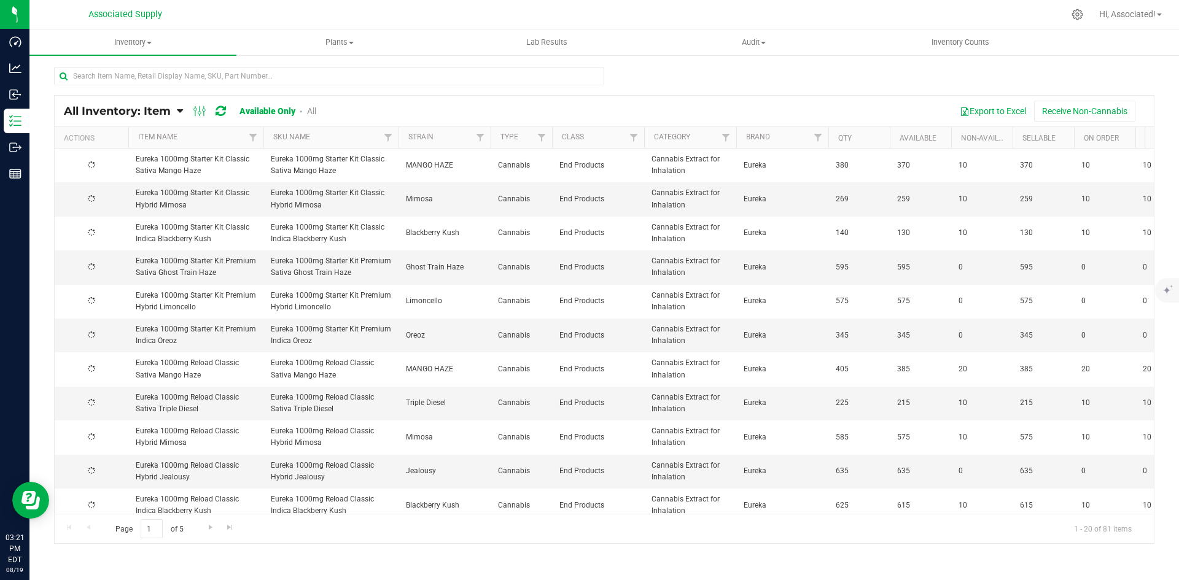
click at [140, 47] on span "Inventory" at bounding box center [132, 42] width 207 height 11
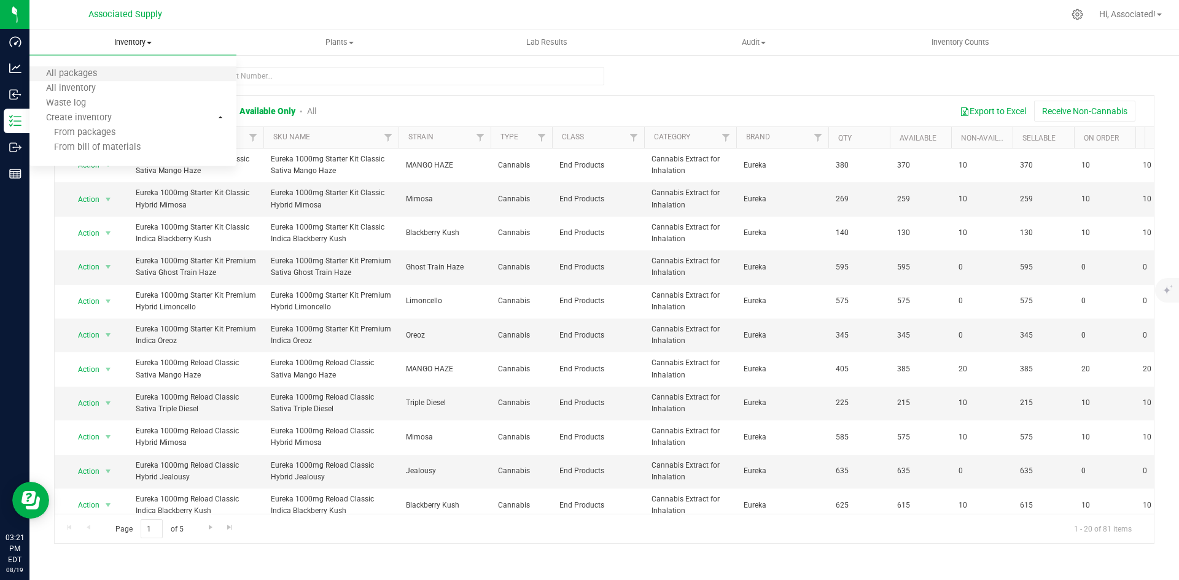
click at [115, 67] on li "All packages" at bounding box center [132, 74] width 207 height 15
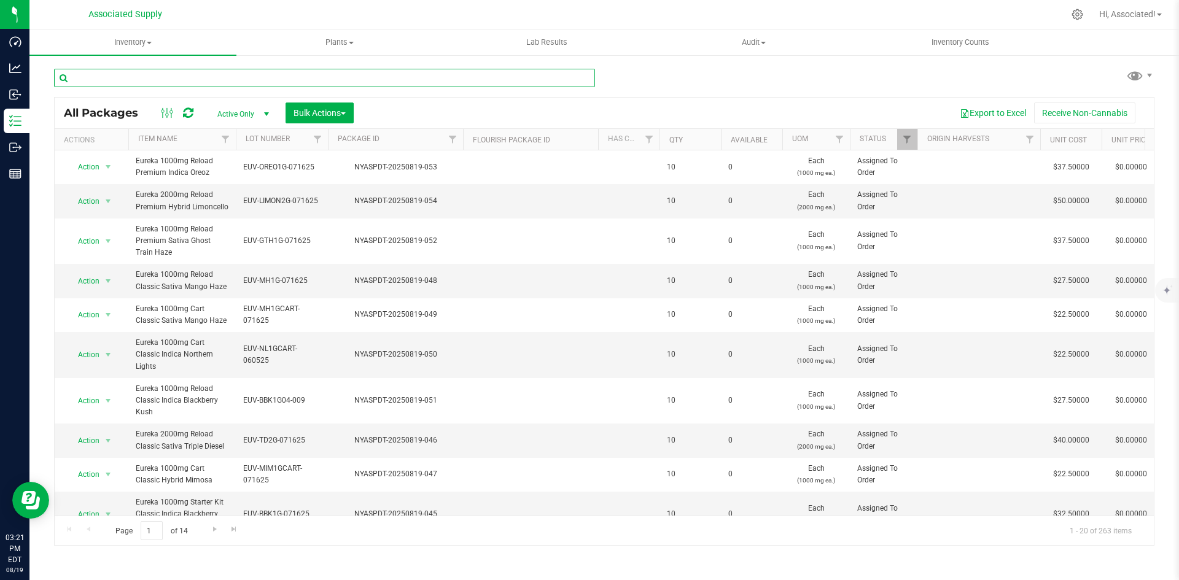
click at [174, 79] on input "text" at bounding box center [324, 78] width 541 height 18
paste input "EUV-R-CC2G01-008"
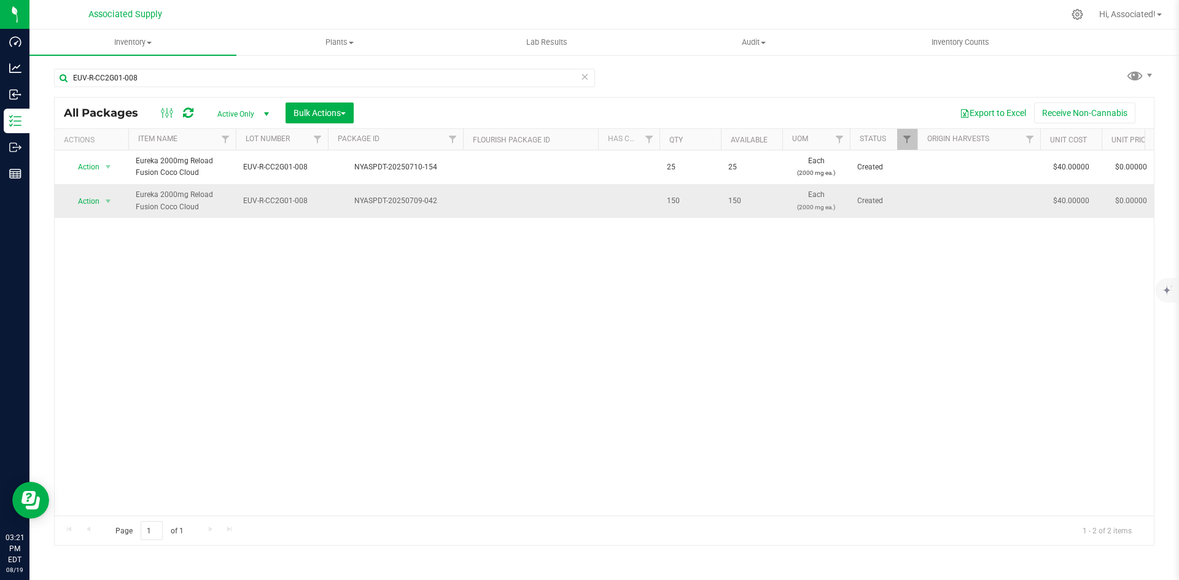
drag, startPoint x: 202, startPoint y: 211, endPoint x: 138, endPoint y: 193, distance: 66.7
click at [138, 193] on span "Eureka 2000mg Reload Fusion Coco Cloud" at bounding box center [182, 200] width 93 height 23
copy span "Eureka 2000mg Reload Fusion Coco Cloud"
click at [327, 369] on div "Action Action Adjust qty Create package Edit attributes Global inventory Locate…" at bounding box center [604, 332] width 1099 height 365
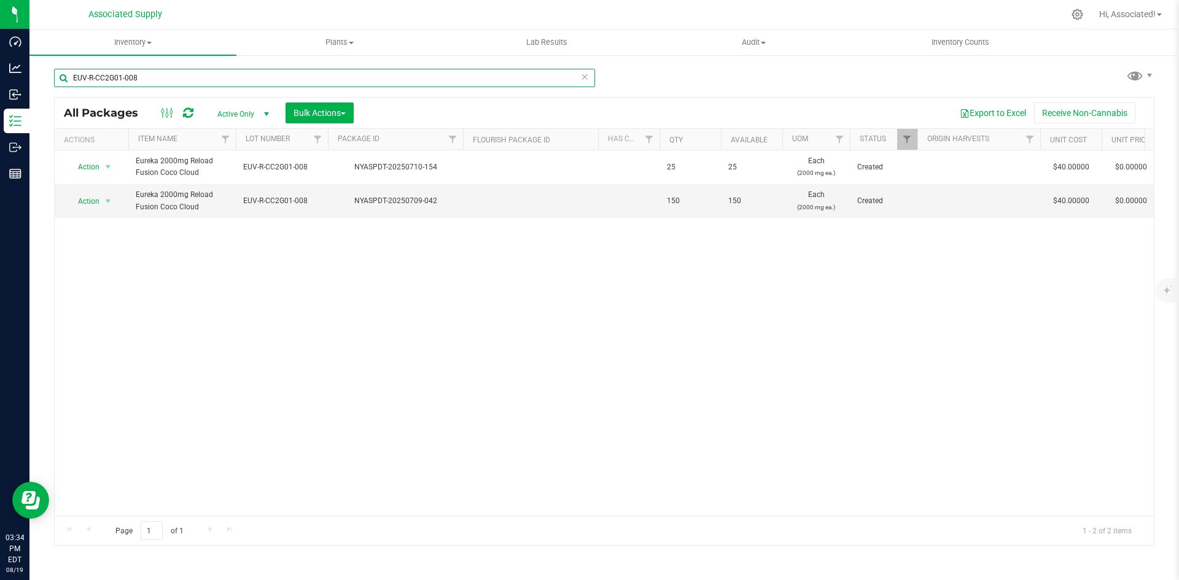
click at [181, 79] on input "EUV-R-CC2G01-008" at bounding box center [324, 78] width 541 height 18
click at [181, 78] on input "EUV-R-CC2G01-008" at bounding box center [324, 78] width 541 height 18
paste input "1"
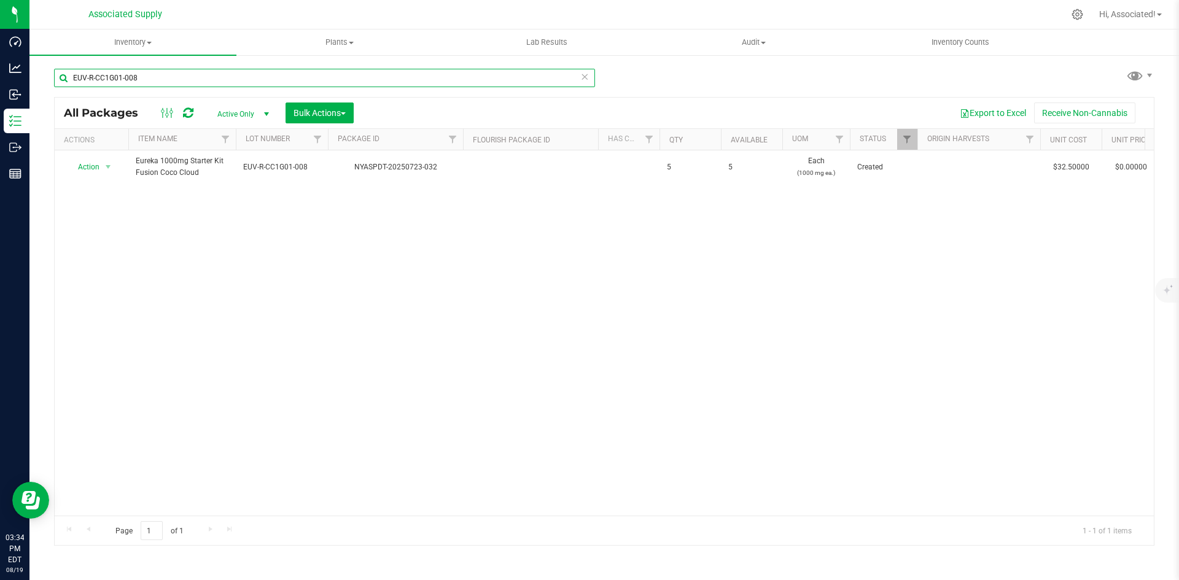
type input "EUV-R-CC1G01-008"
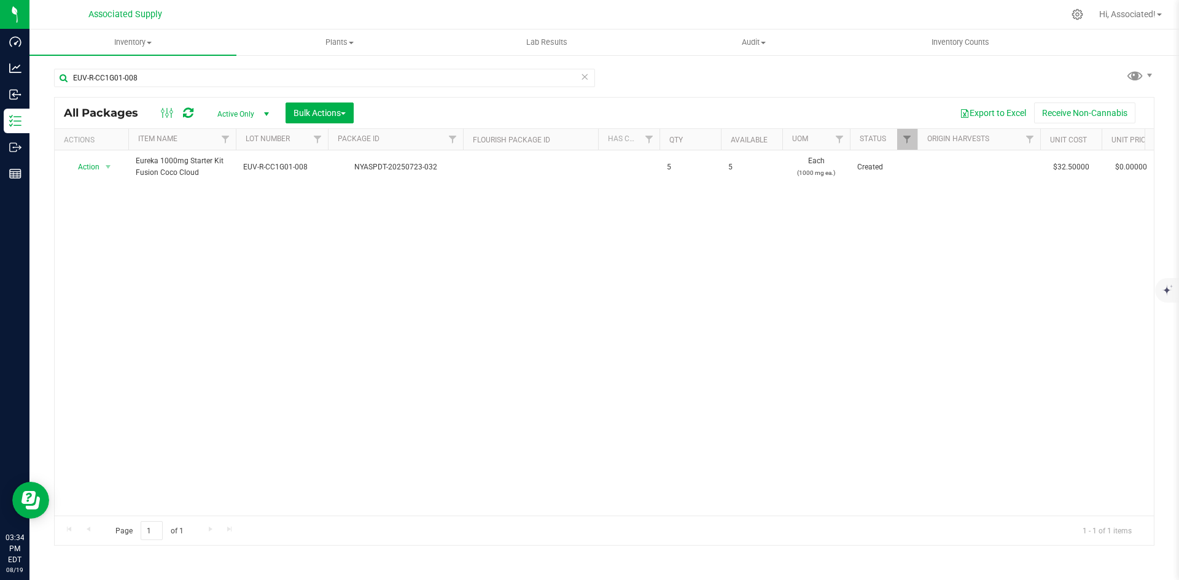
click at [517, 407] on div "Action Action Adjust qty Create package Edit attributes Global inventory Locate…" at bounding box center [604, 332] width 1099 height 365
